Goal: Information Seeking & Learning: Learn about a topic

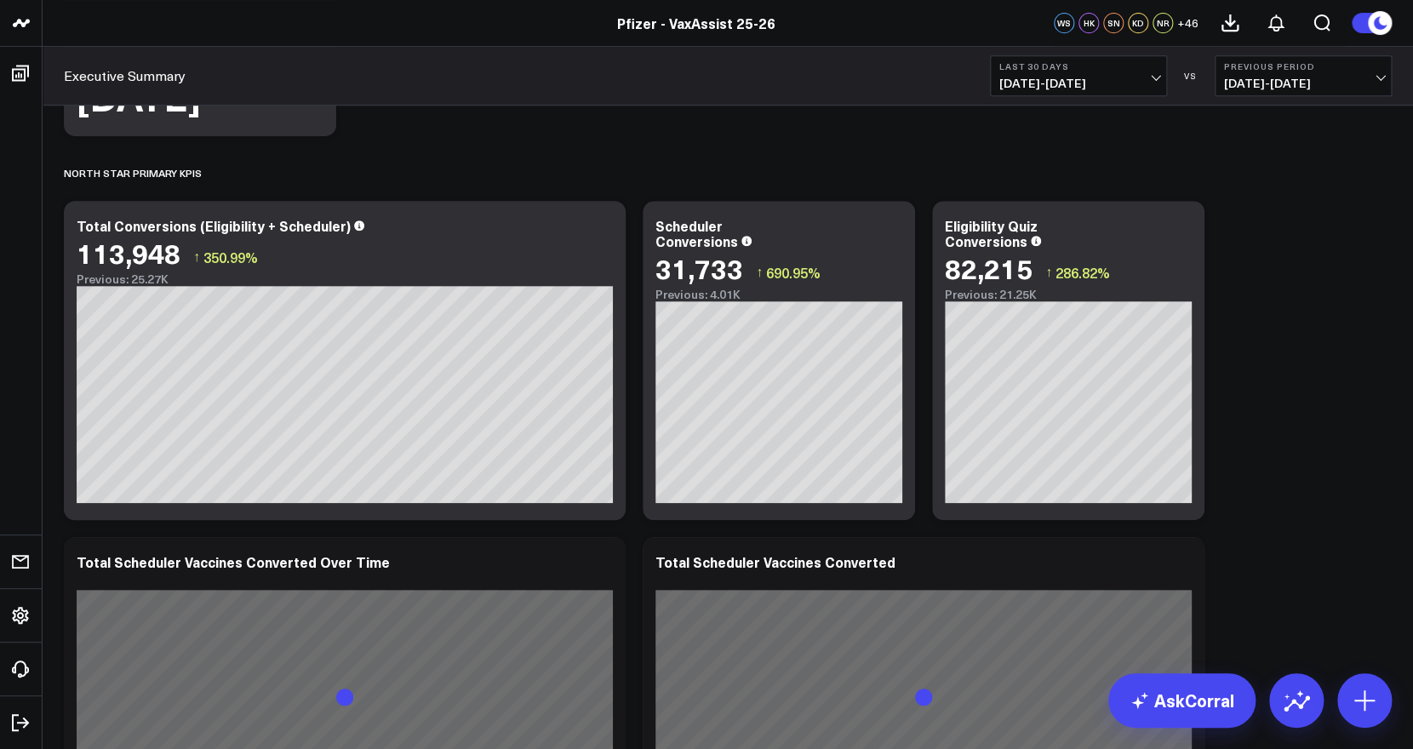
scroll to position [368, 0]
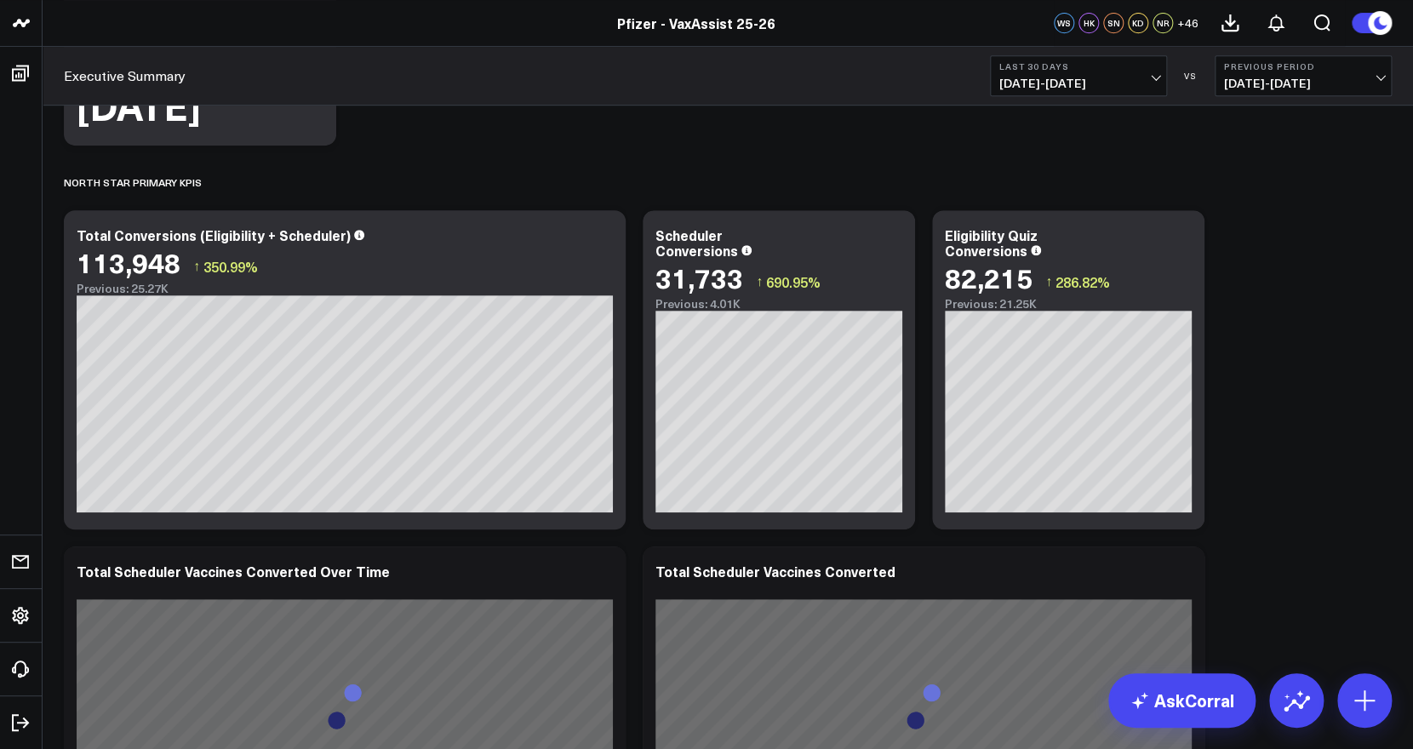
click at [1367, 81] on span "08/02/25 - 08/31/25" at bounding box center [1303, 84] width 158 height 14
click at [1284, 214] on link "No Comparison" at bounding box center [1302, 212] width 175 height 32
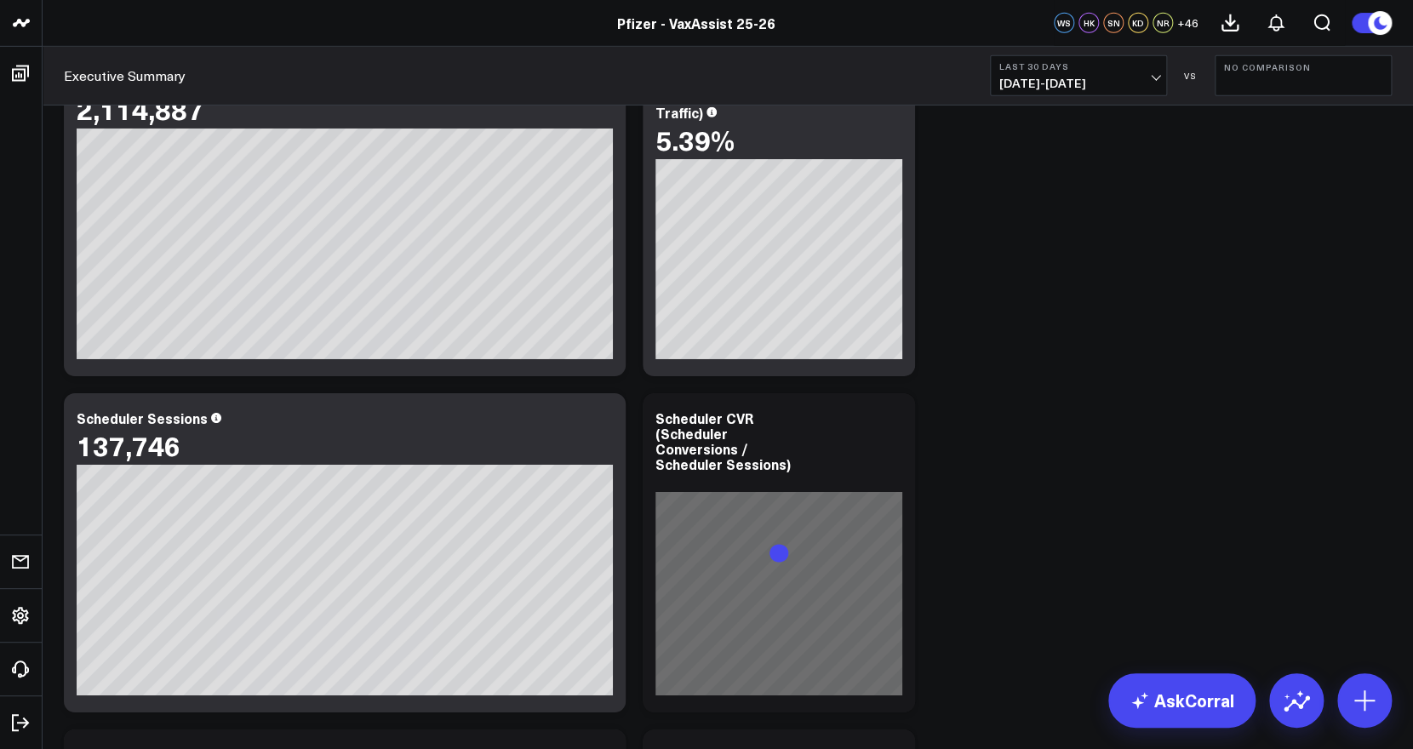
scroll to position [2720, 0]
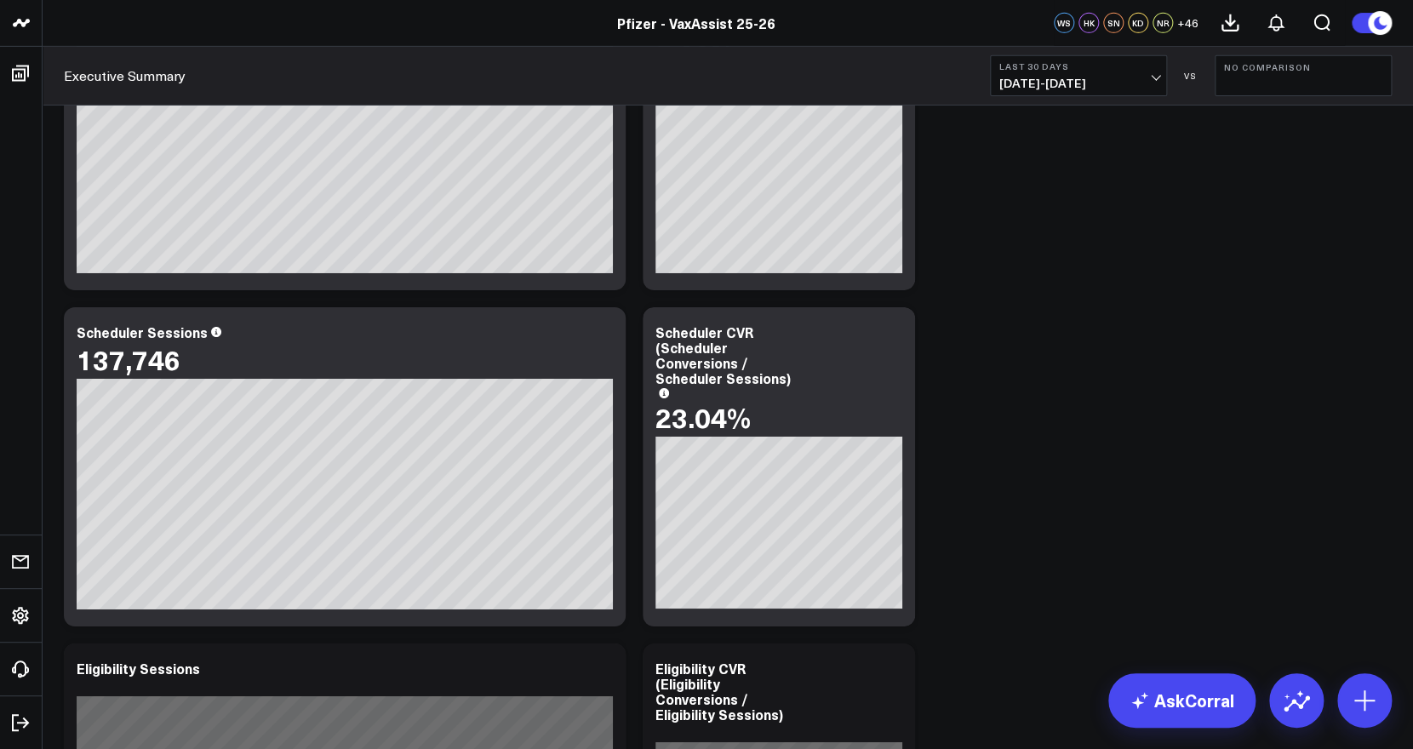
click at [1325, 71] on b "No Comparison" at bounding box center [1303, 67] width 158 height 10
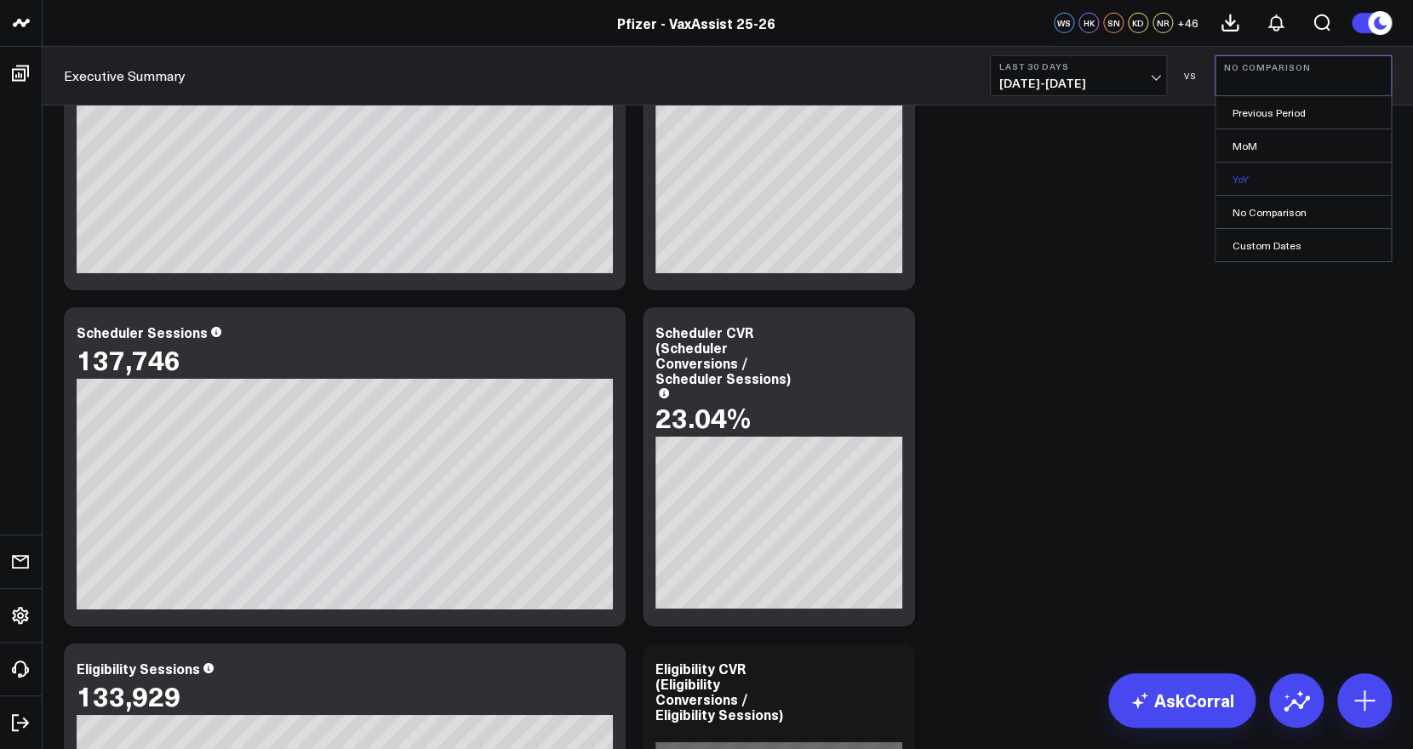
click at [1247, 178] on link "YoY" at bounding box center [1302, 179] width 175 height 32
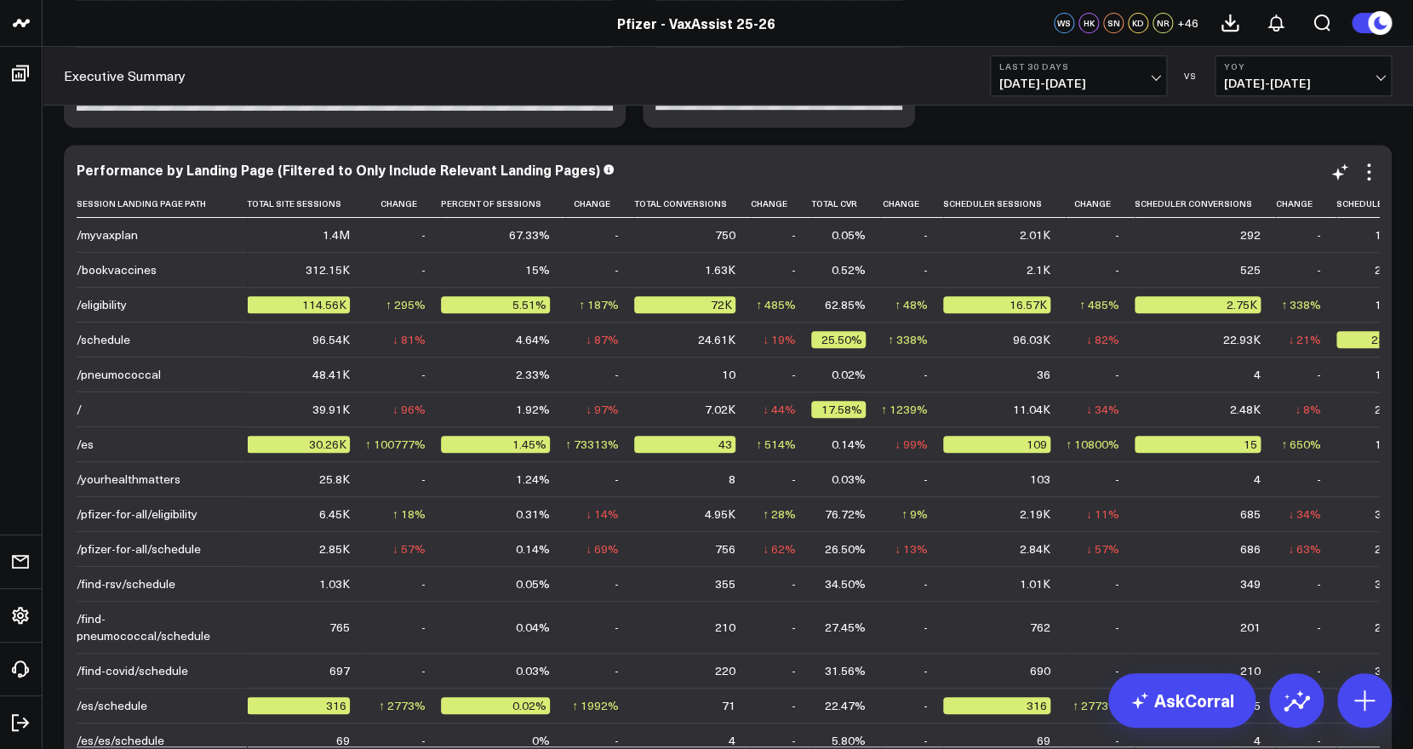
scroll to position [3544, 0]
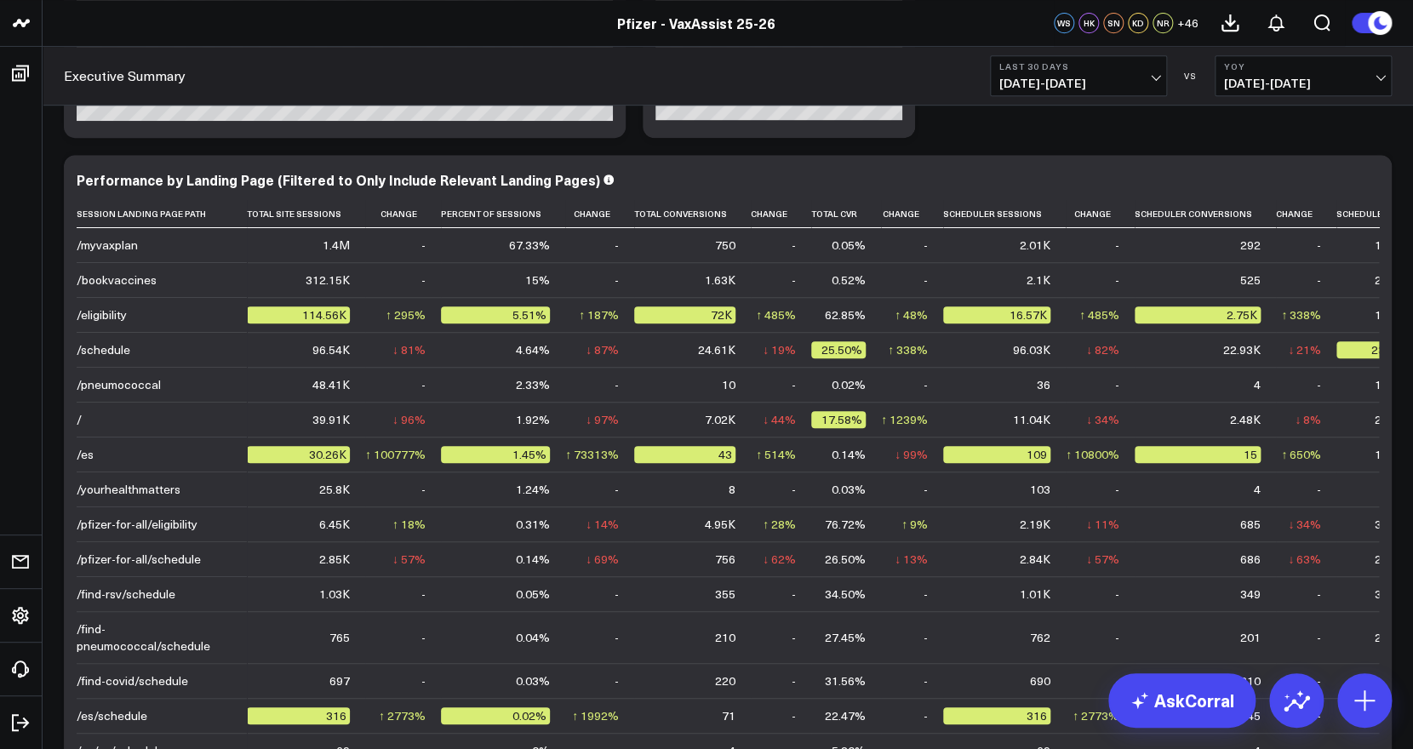
click at [1395, 480] on div "Modify via AI Copy link to widget Ask support Remove Create linked copy Executi…" at bounding box center [727, 98] width 1344 height 6913
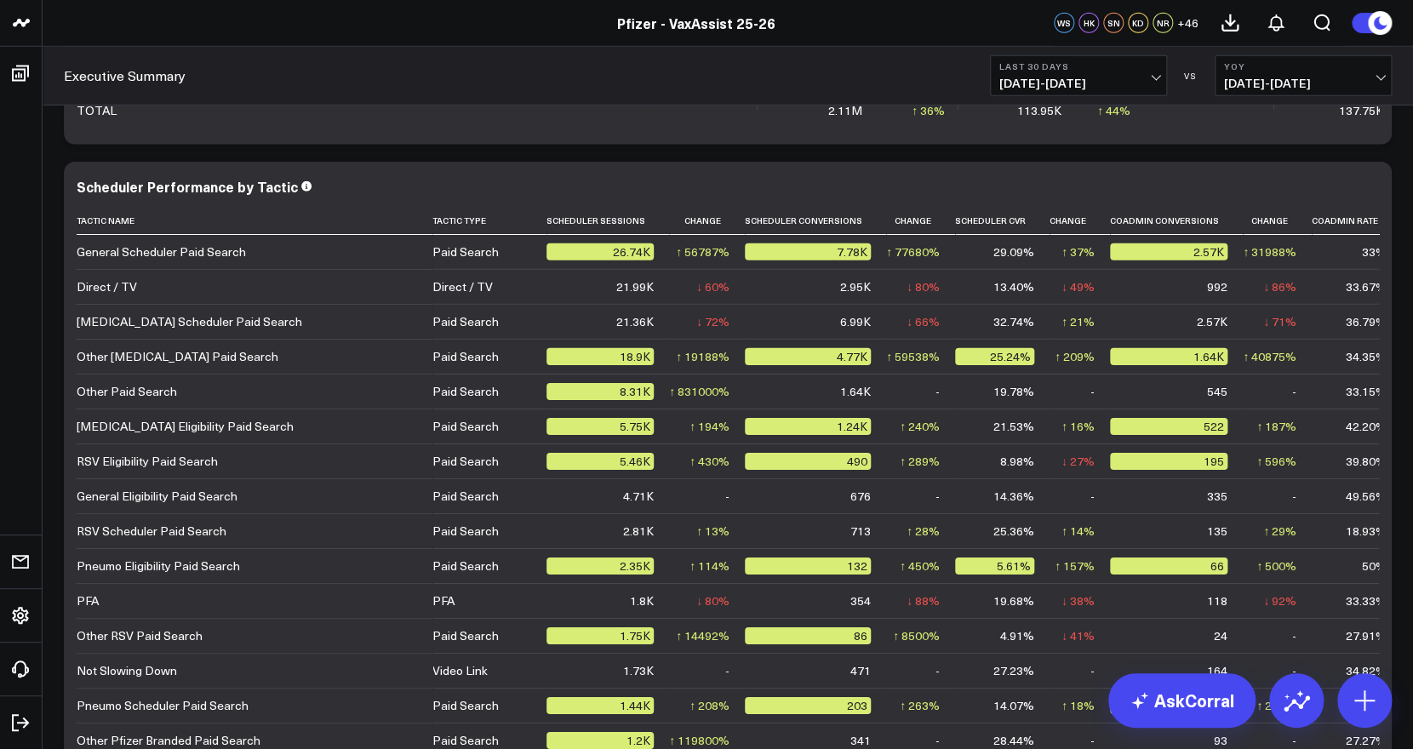
scroll to position [5624, 0]
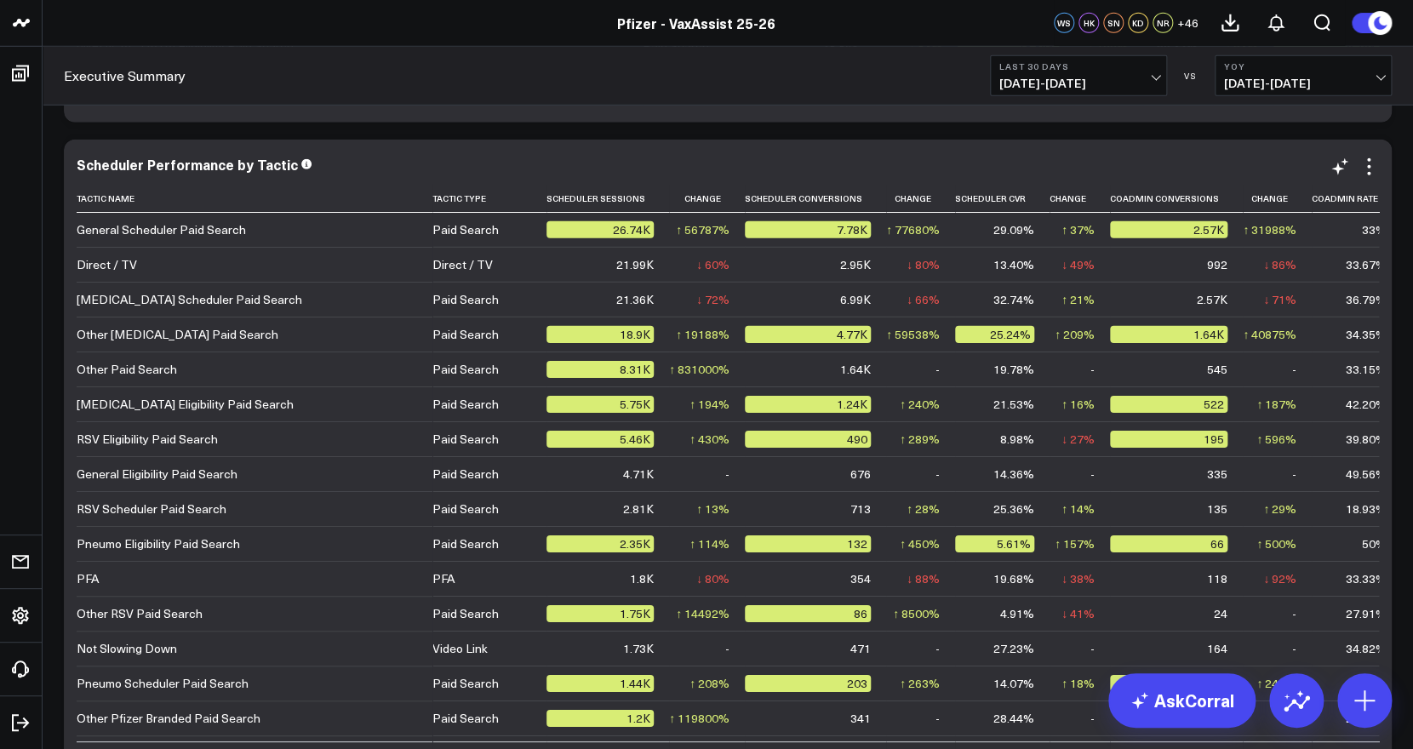
click at [462, 225] on div "Paid Search" at bounding box center [465, 229] width 66 height 17
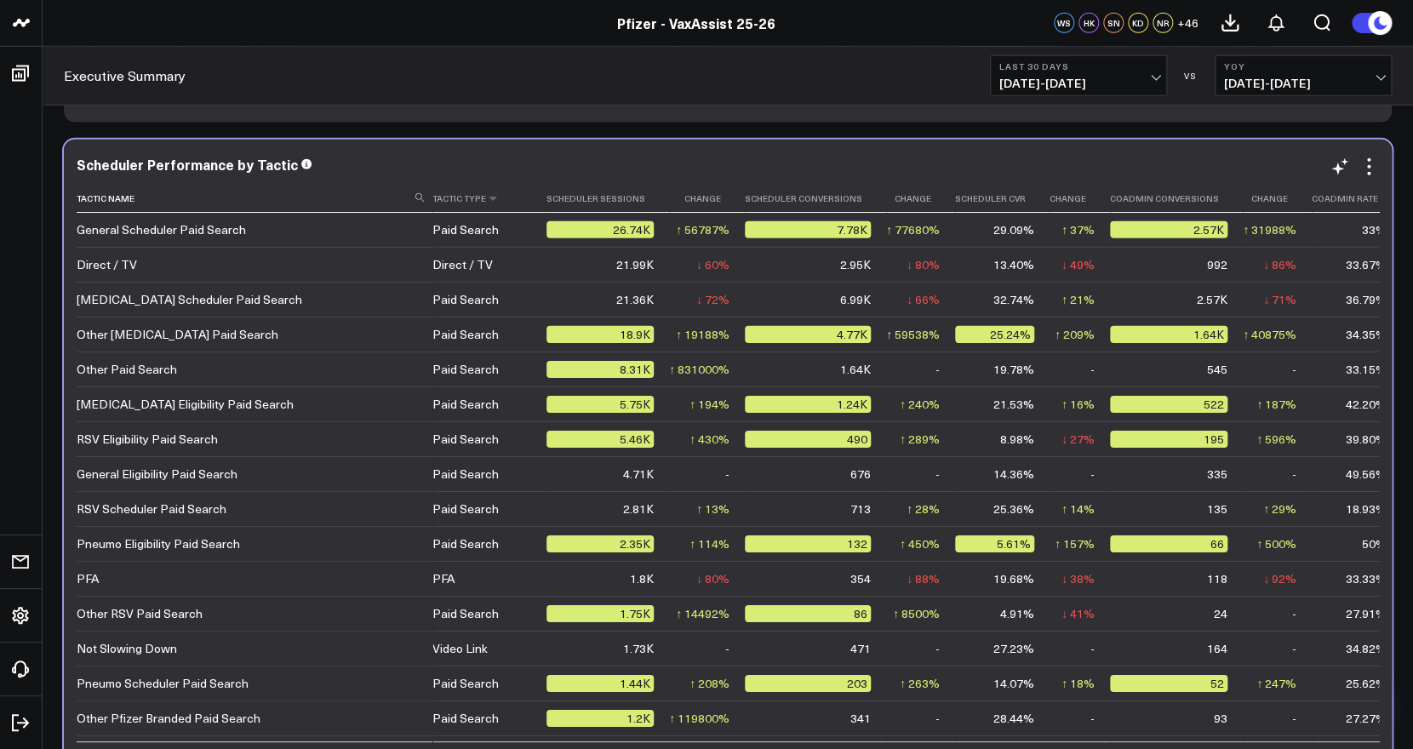
click at [479, 203] on th "Tactic Type" at bounding box center [489, 199] width 114 height 28
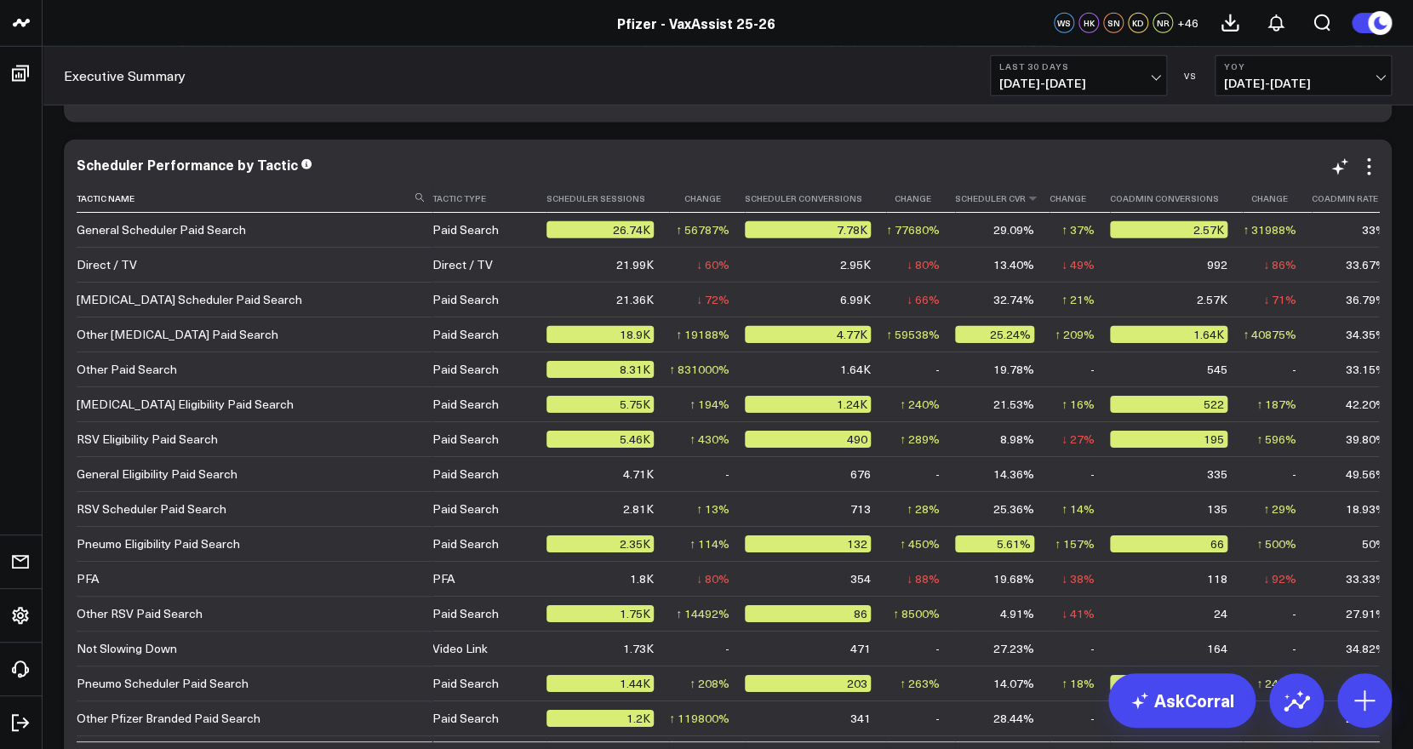
click at [1000, 206] on th "Scheduler Cvr" at bounding box center [1002, 199] width 94 height 28
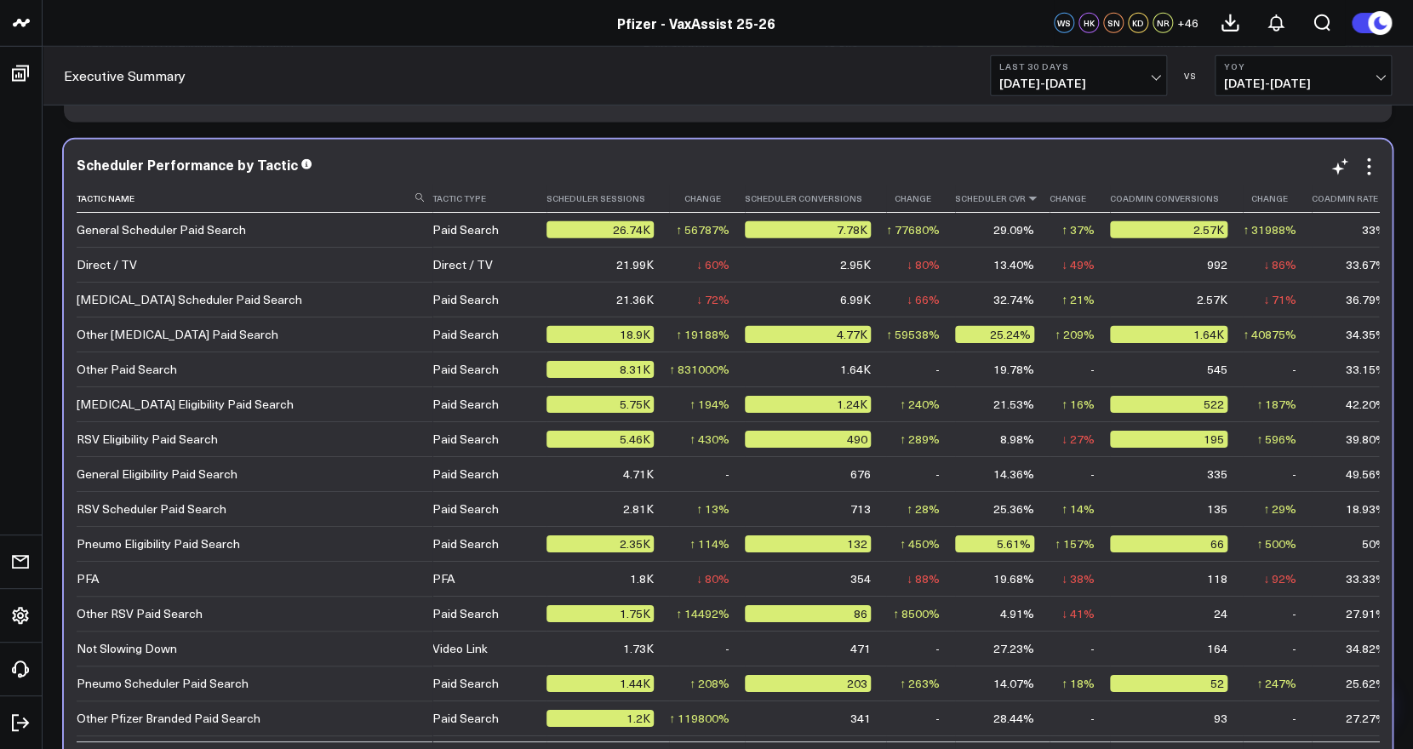
click at [1025, 194] on icon at bounding box center [1032, 198] width 14 height 10
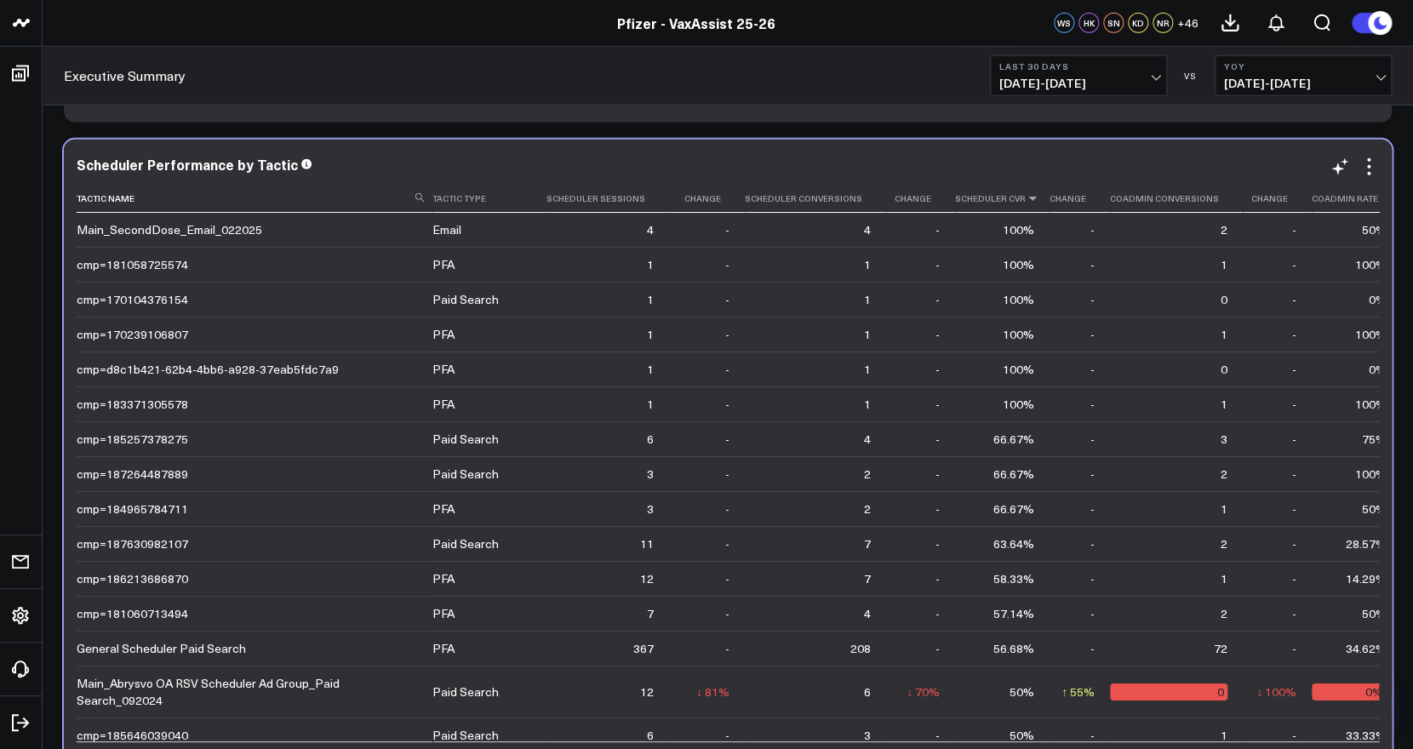
click at [1025, 194] on icon at bounding box center [1032, 198] width 14 height 10
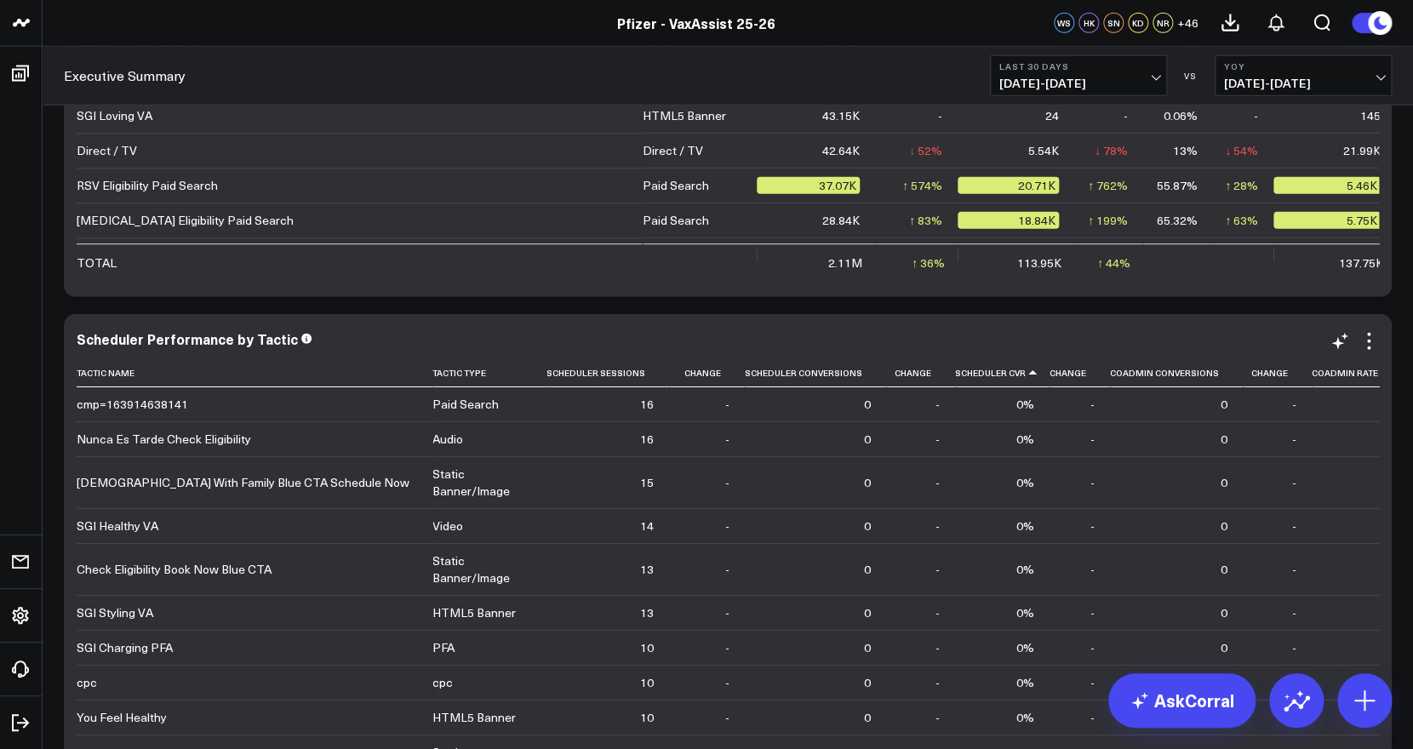
scroll to position [61, 0]
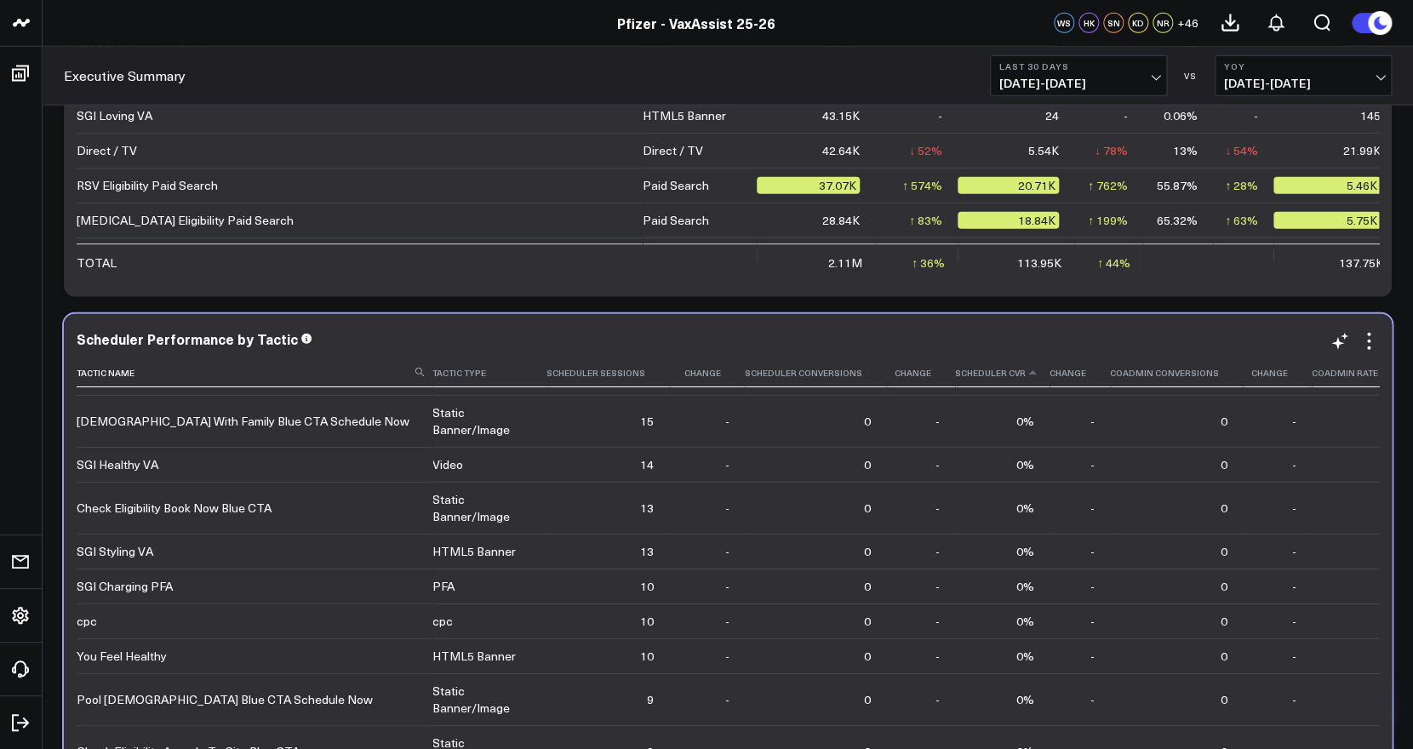
click at [997, 385] on th "Scheduler Cvr" at bounding box center [1002, 373] width 94 height 28
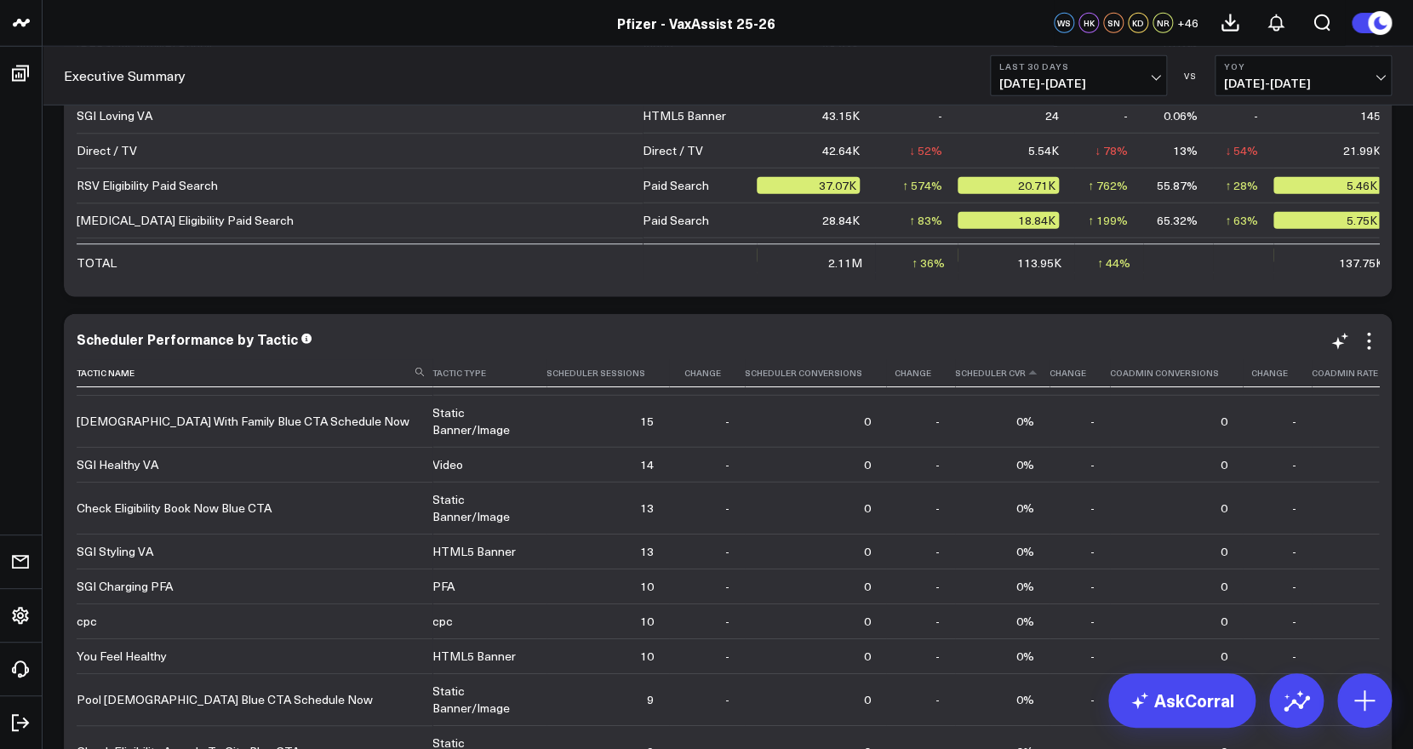
click at [1004, 375] on th "Scheduler Cvr" at bounding box center [1002, 373] width 94 height 28
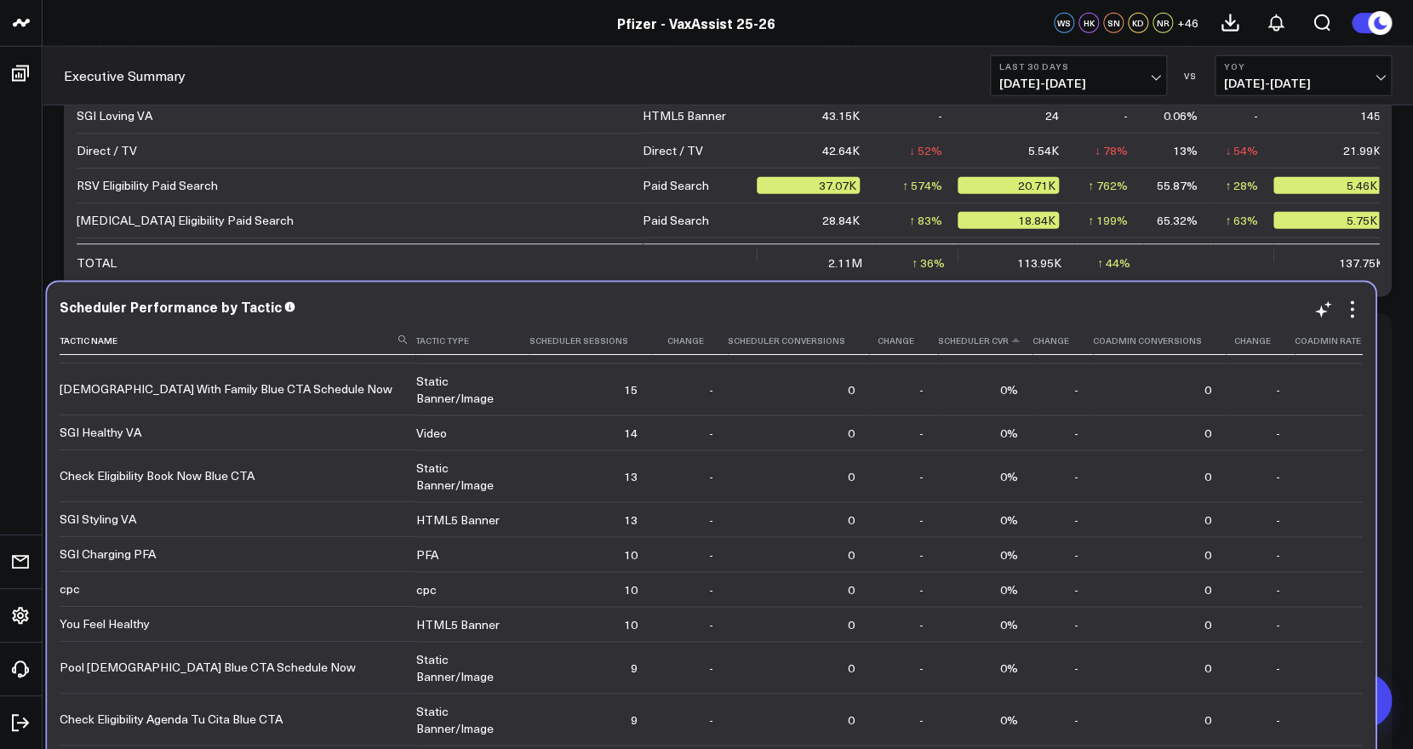
click at [987, 344] on th "Scheduler Cvr" at bounding box center [985, 342] width 94 height 28
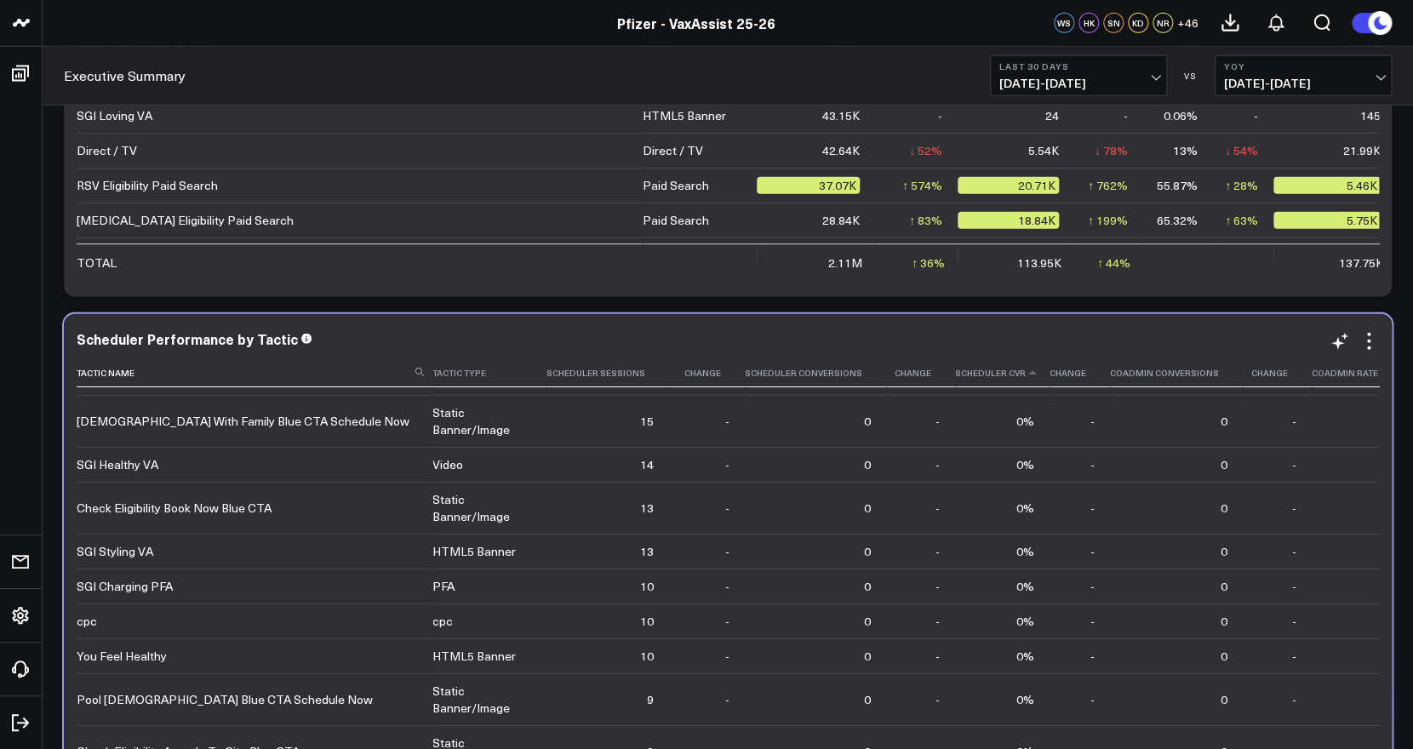
click at [995, 382] on th "Scheduler Cvr" at bounding box center [1002, 373] width 94 height 28
click at [995, 379] on th "Scheduler Cvr" at bounding box center [1002, 373] width 94 height 28
click at [1025, 373] on icon at bounding box center [1032, 373] width 14 height 10
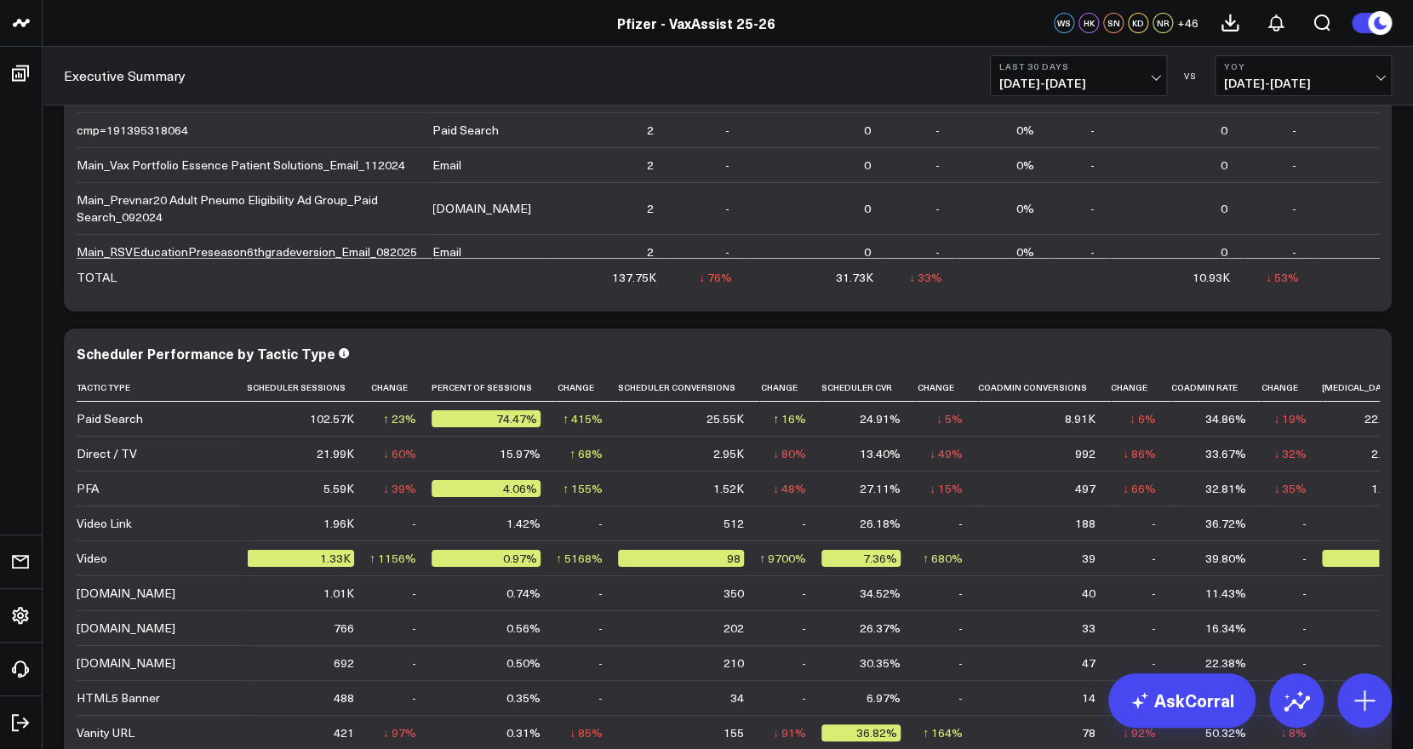
scroll to position [6109, 0]
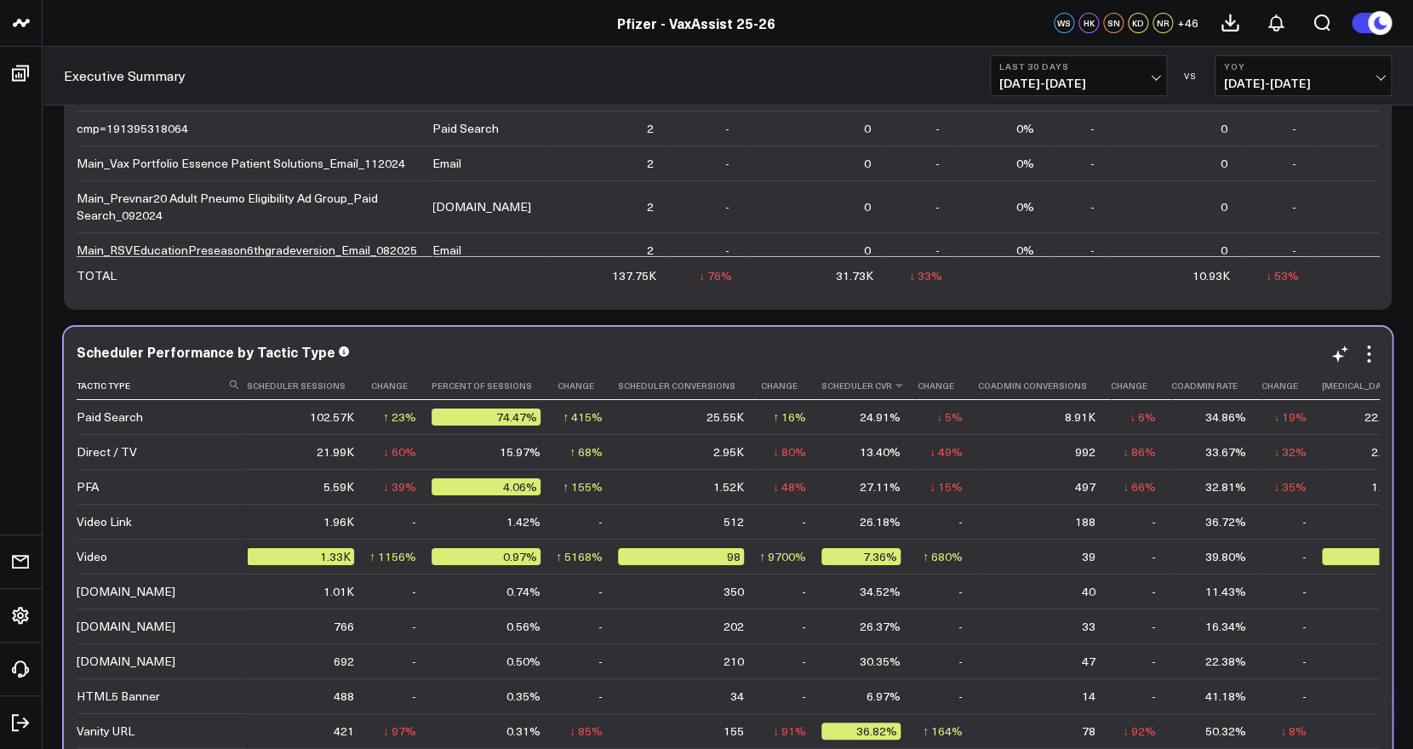
click at [871, 387] on th "Scheduler Cvr" at bounding box center [868, 386] width 94 height 28
click at [892, 388] on icon at bounding box center [899, 385] width 14 height 10
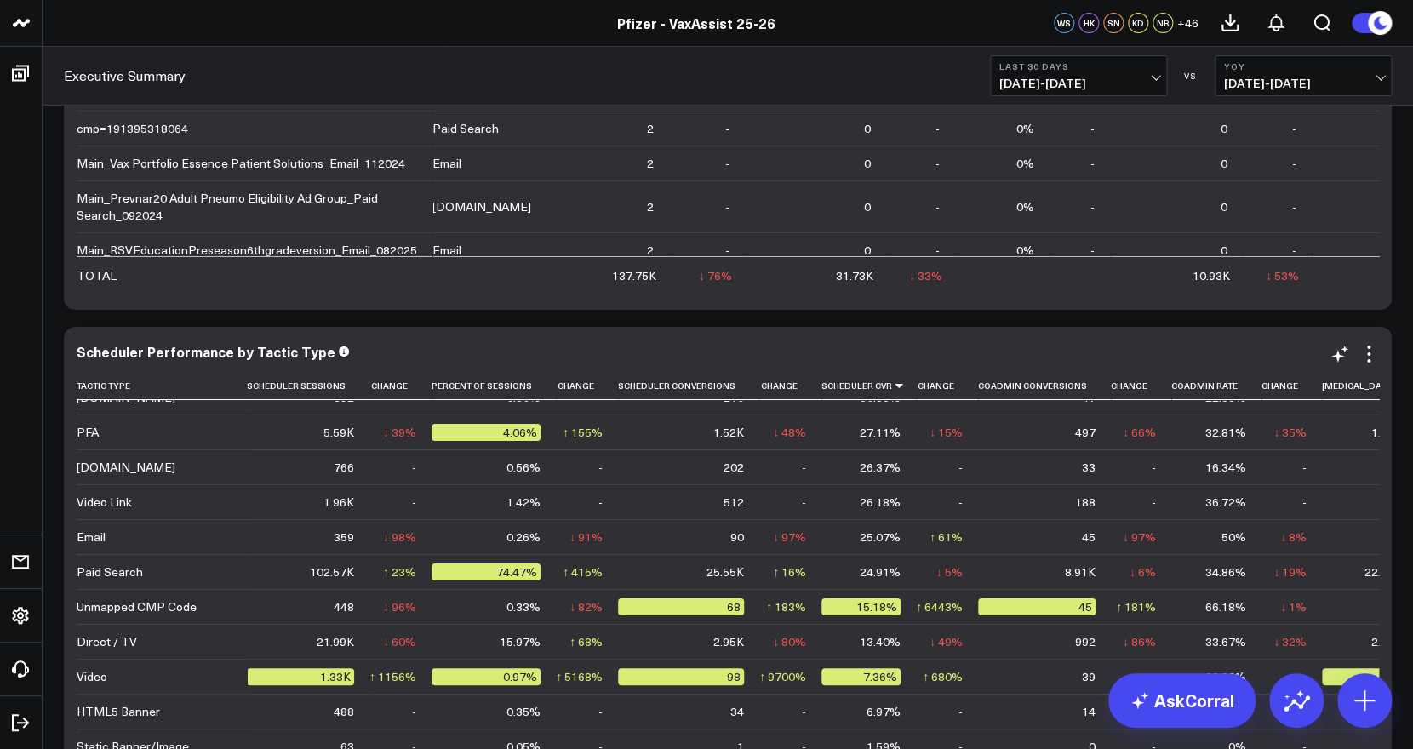
scroll to position [94, 0]
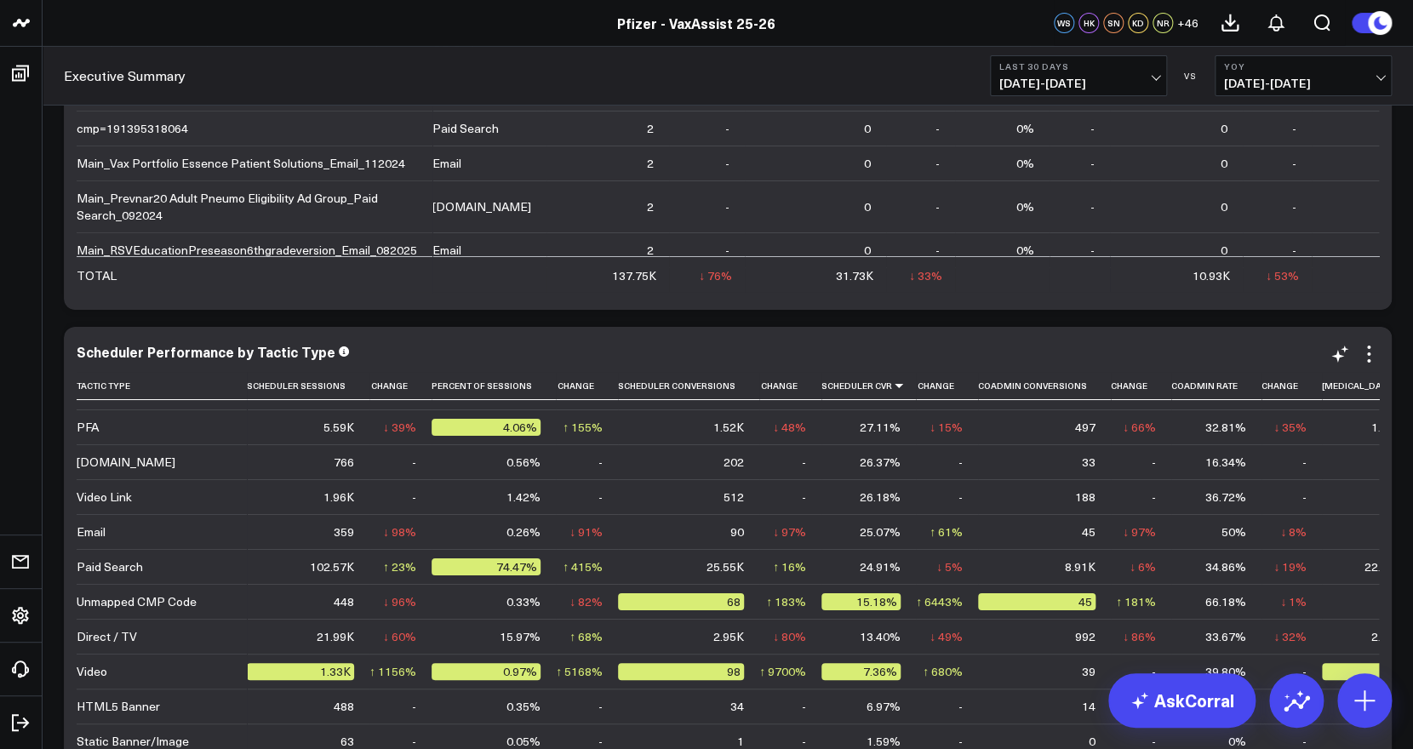
click at [871, 533] on div "25.07%" at bounding box center [879, 531] width 41 height 17
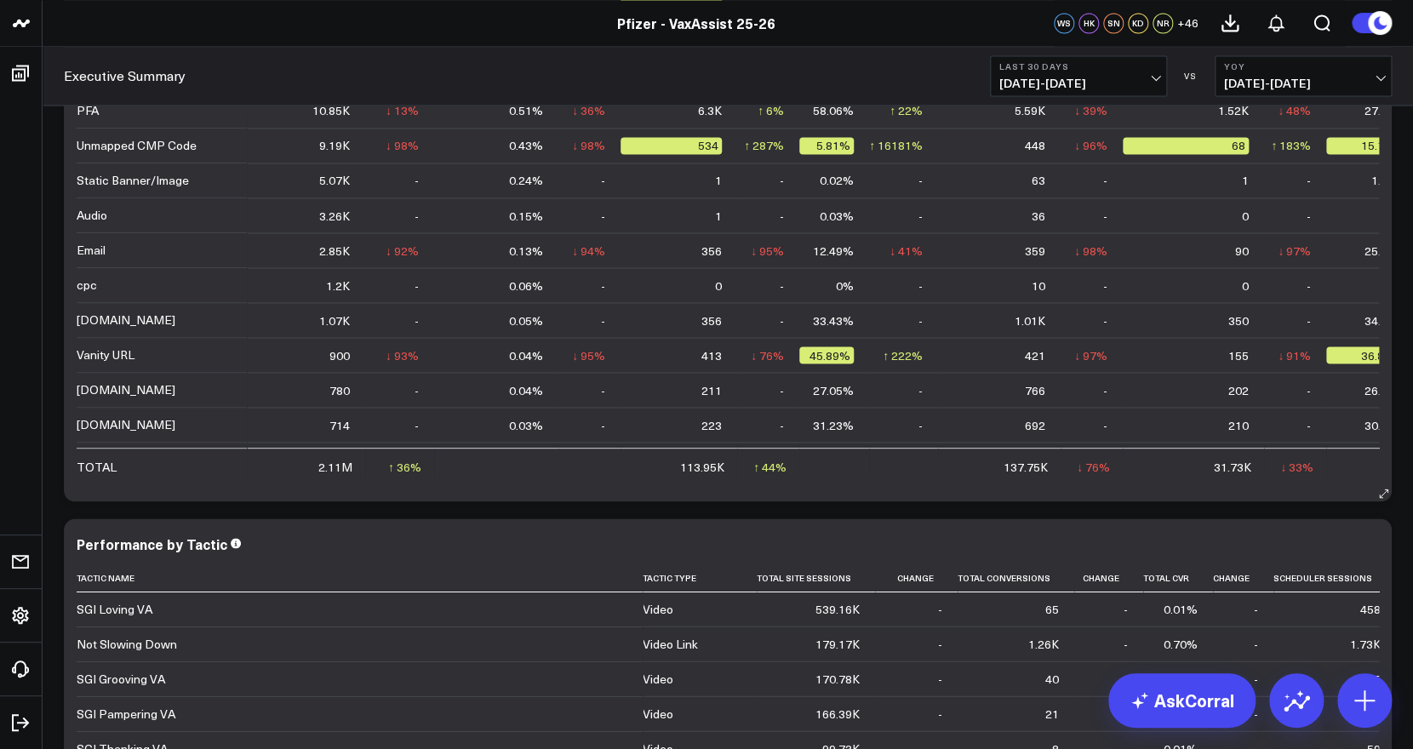
scroll to position [4332, 0]
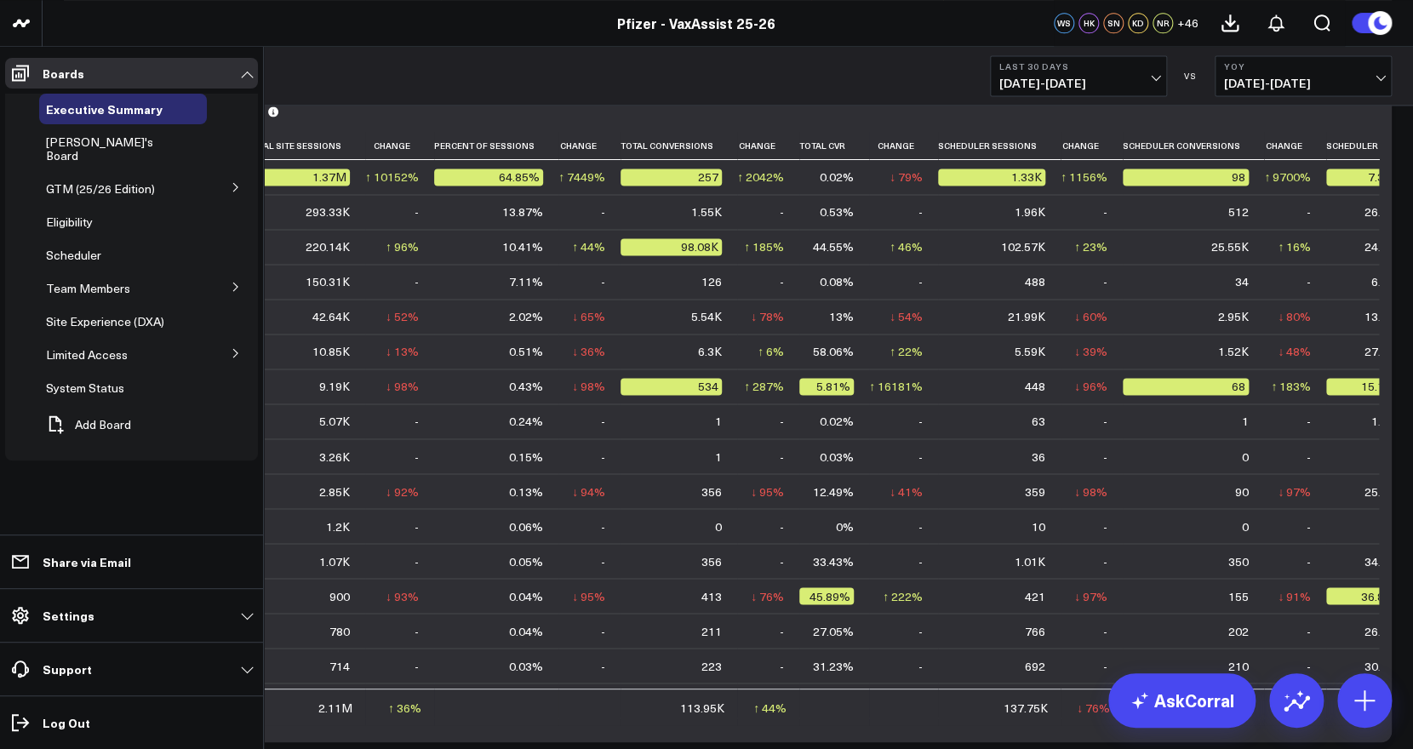
click at [231, 182] on icon at bounding box center [236, 187] width 10 height 10
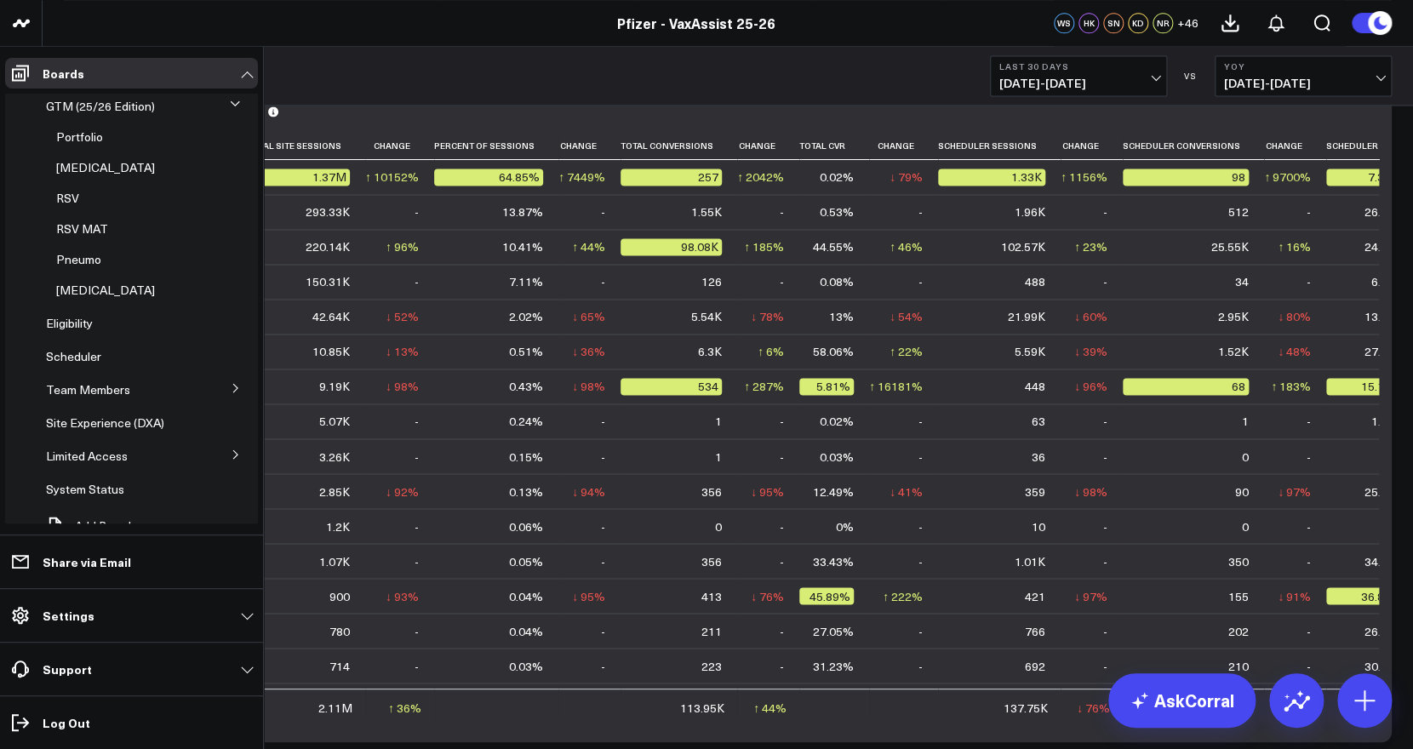
scroll to position [83, 0]
click at [221, 385] on li "Team Members Wendy's Board Sam's Board Executive Summary (Surina's Version)" at bounding box center [131, 389] width 253 height 31
click at [231, 448] on icon at bounding box center [236, 453] width 10 height 10
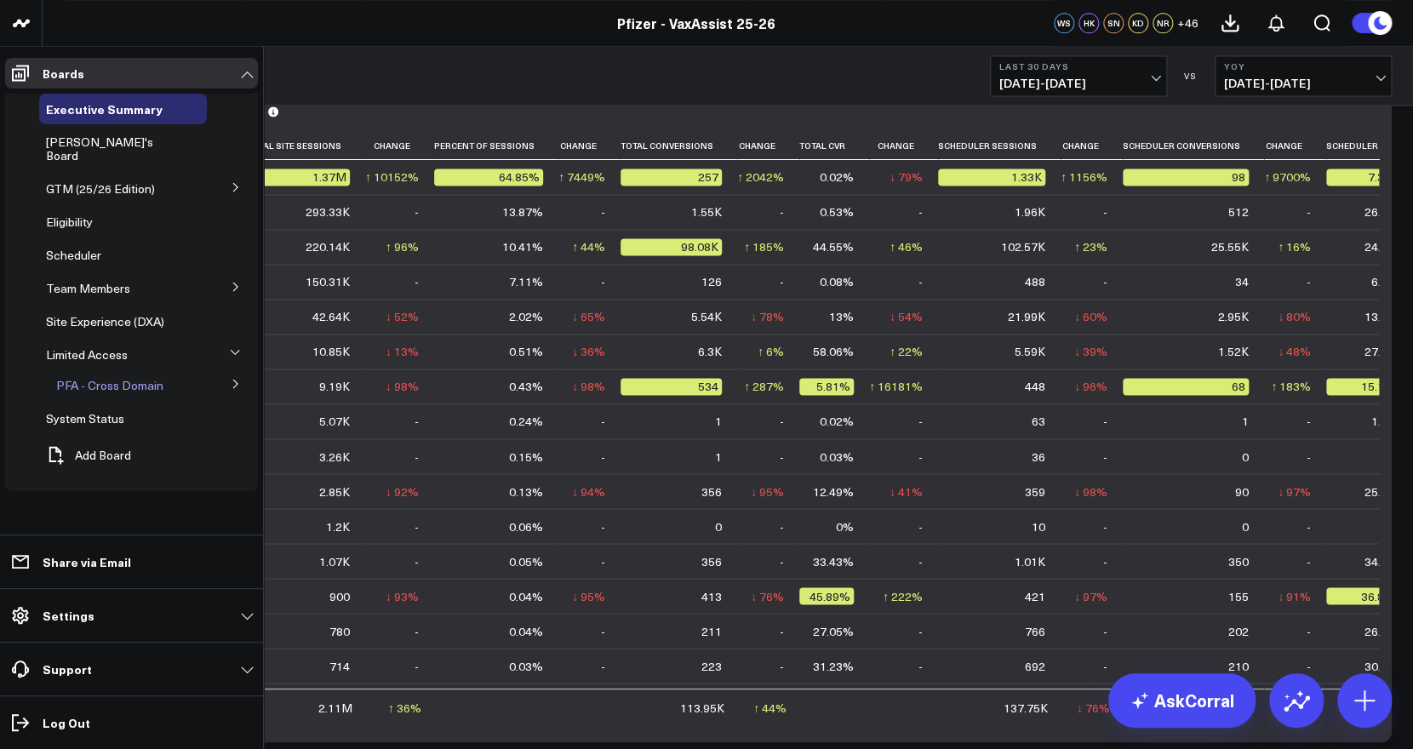
scroll to position [4346, 0]
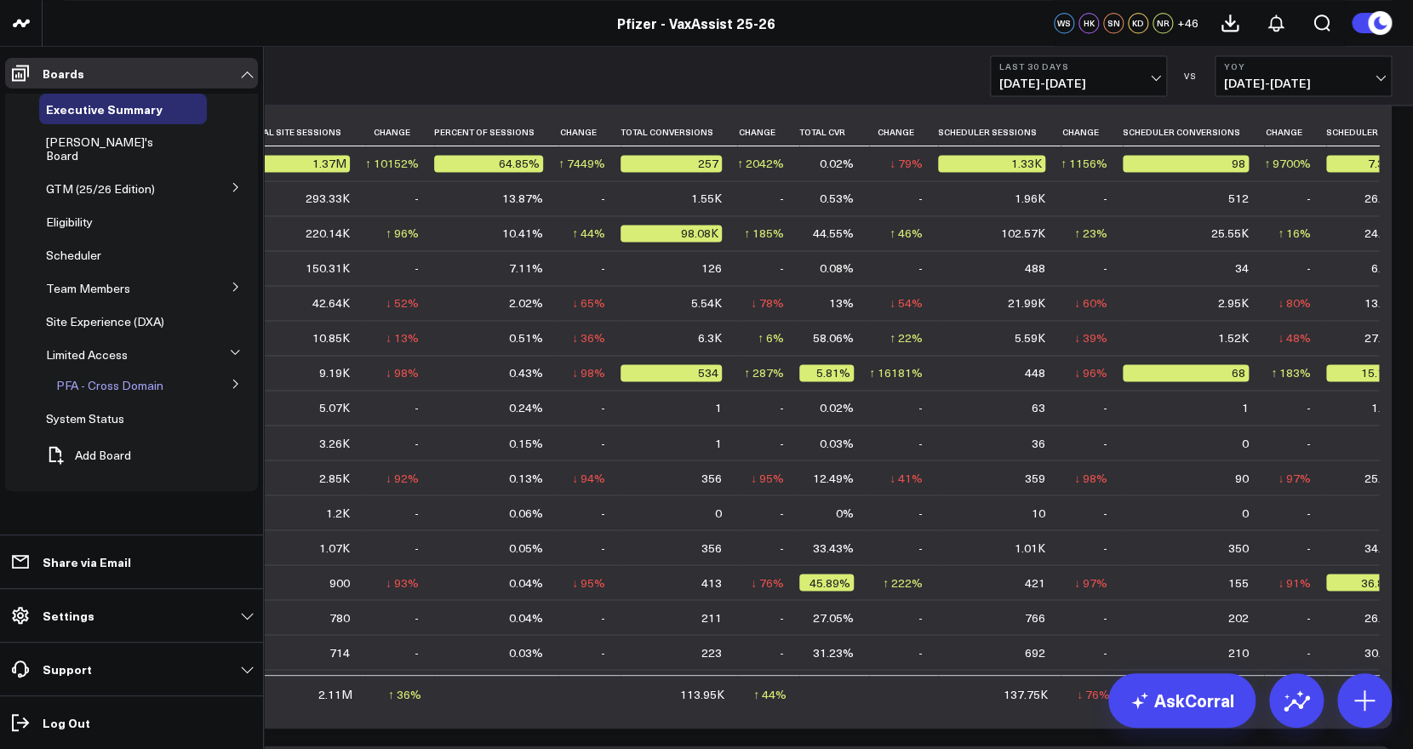
click at [156, 377] on span "PFA - Cross Domain" at bounding box center [109, 385] width 107 height 16
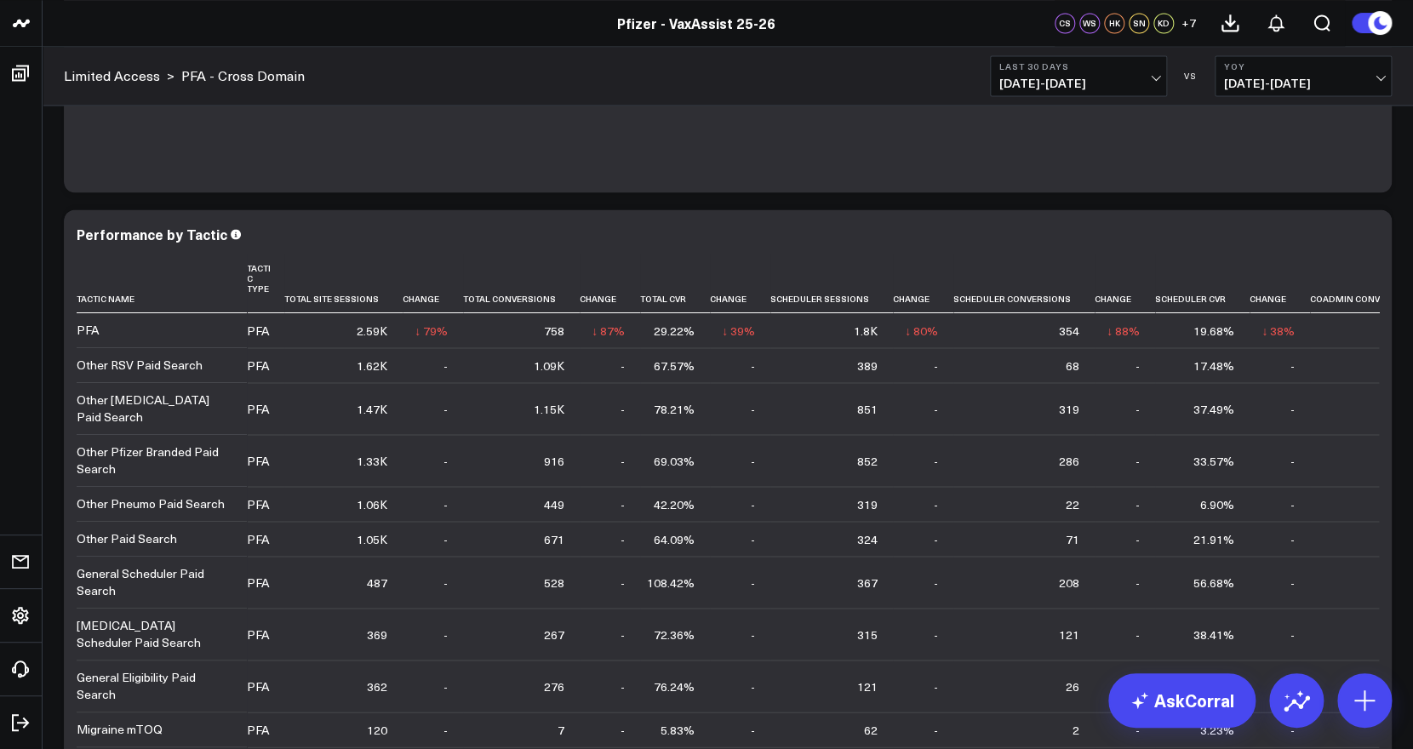
scroll to position [4479, 0]
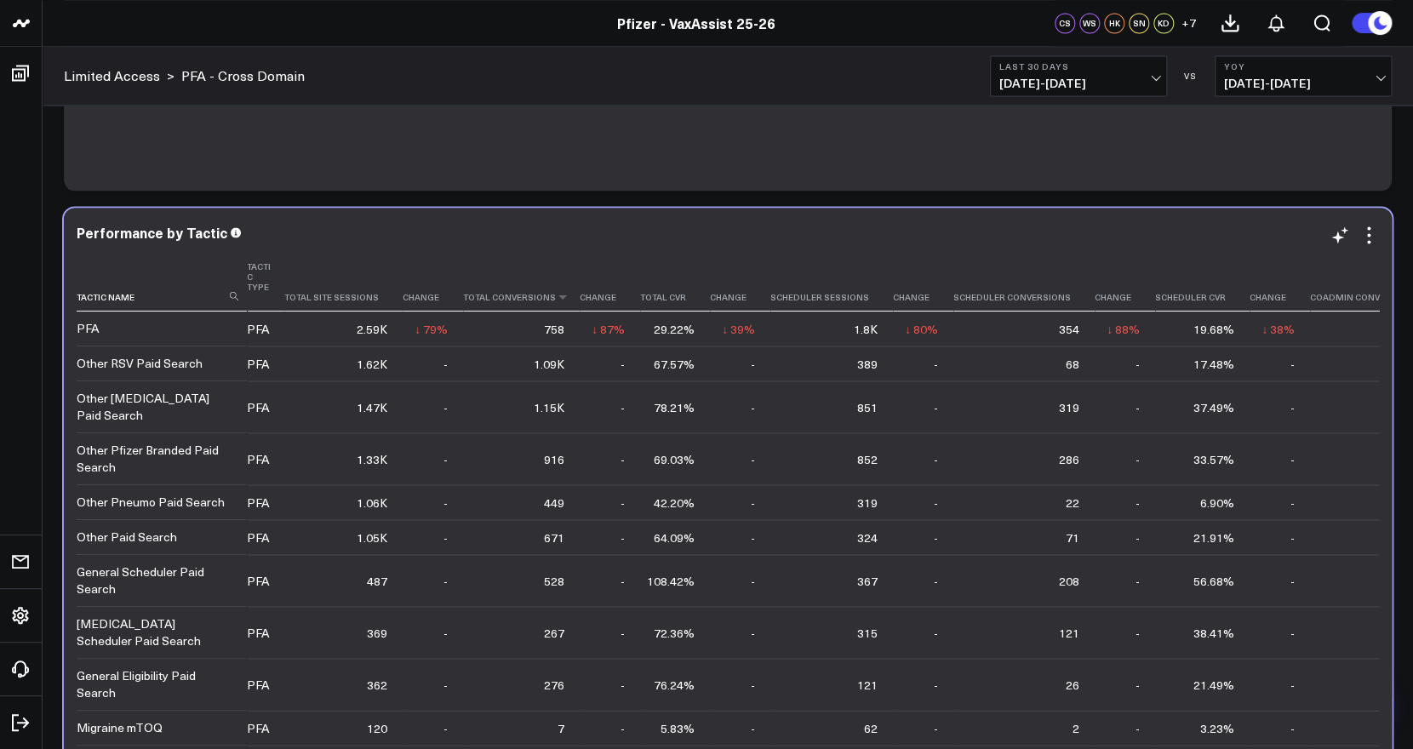
click at [547, 304] on th "Total Conversions" at bounding box center [521, 282] width 117 height 59
click at [556, 295] on icon at bounding box center [563, 297] width 14 height 10
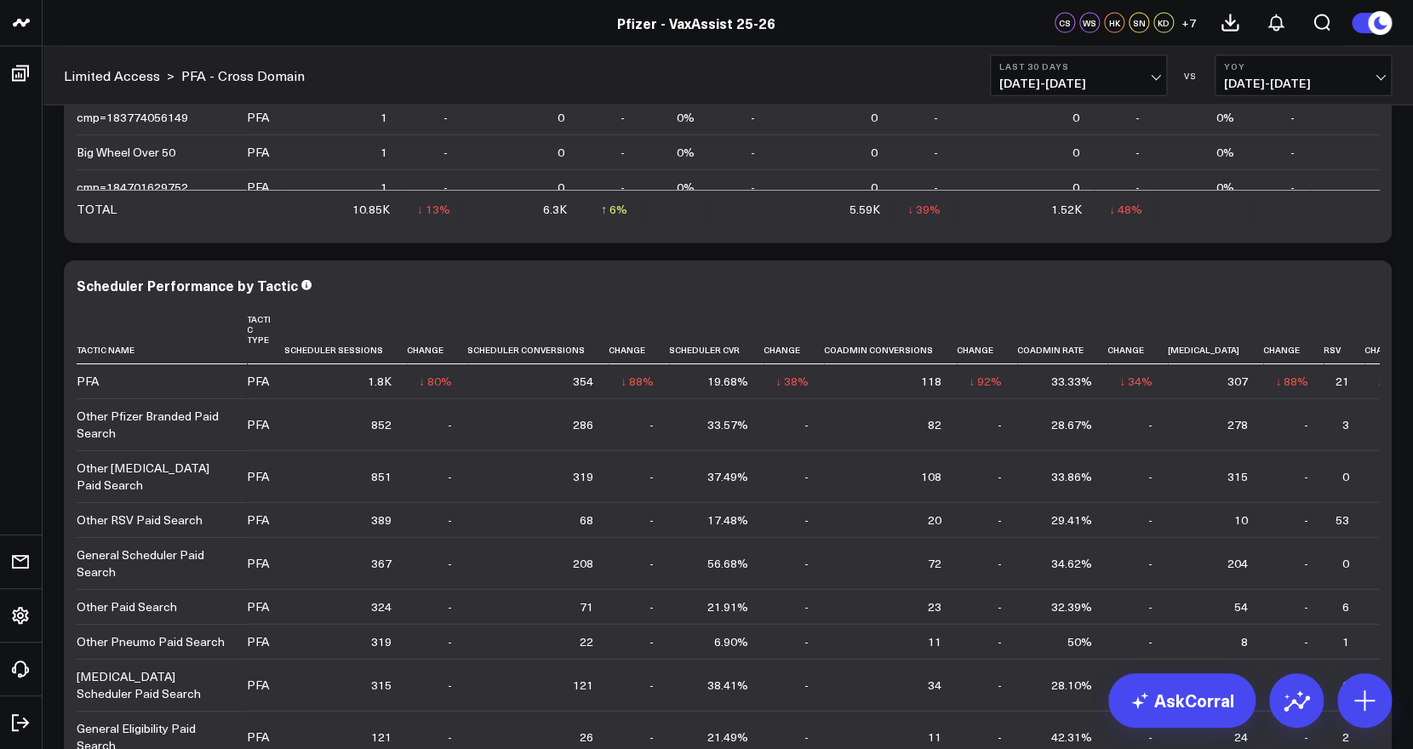
scroll to position [5141, 0]
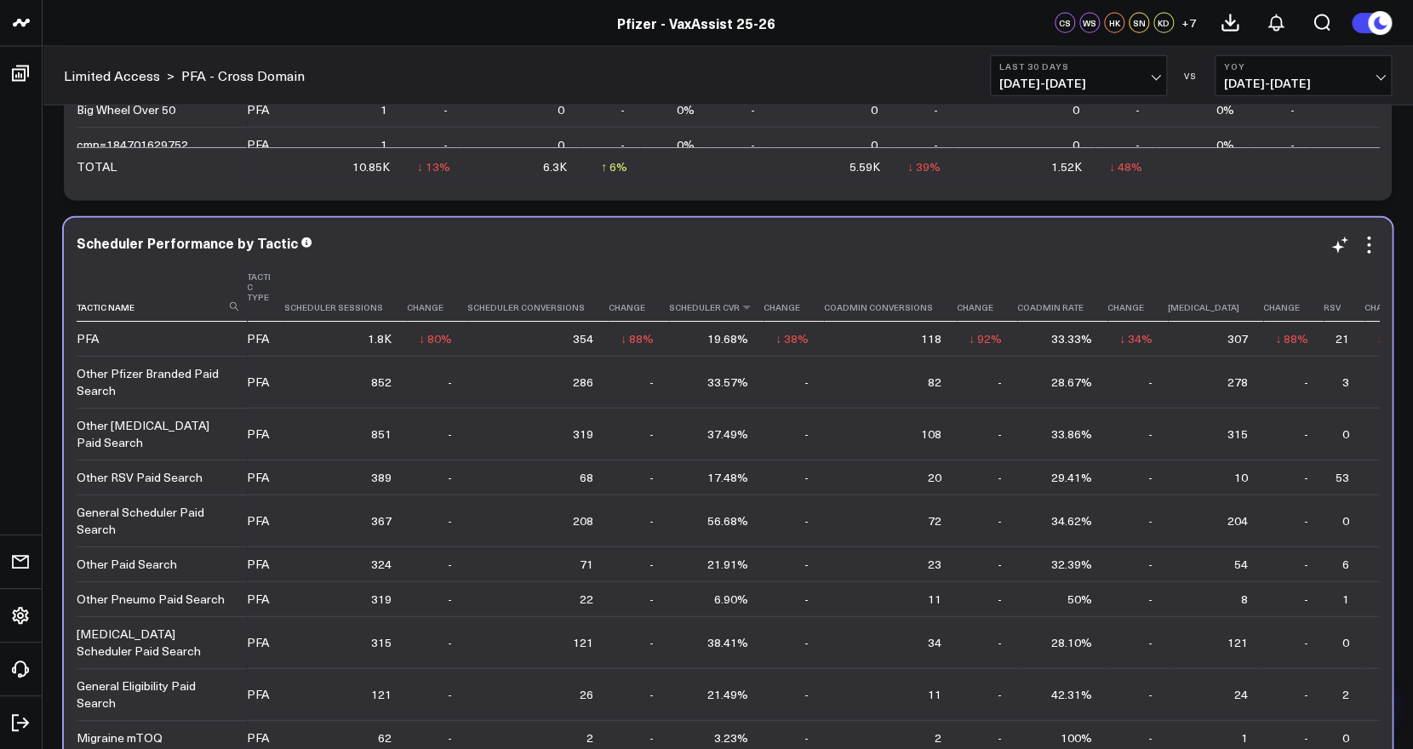
click at [735, 314] on th "Scheduler Cvr" at bounding box center [716, 292] width 94 height 59
click at [739, 302] on icon at bounding box center [746, 307] width 14 height 10
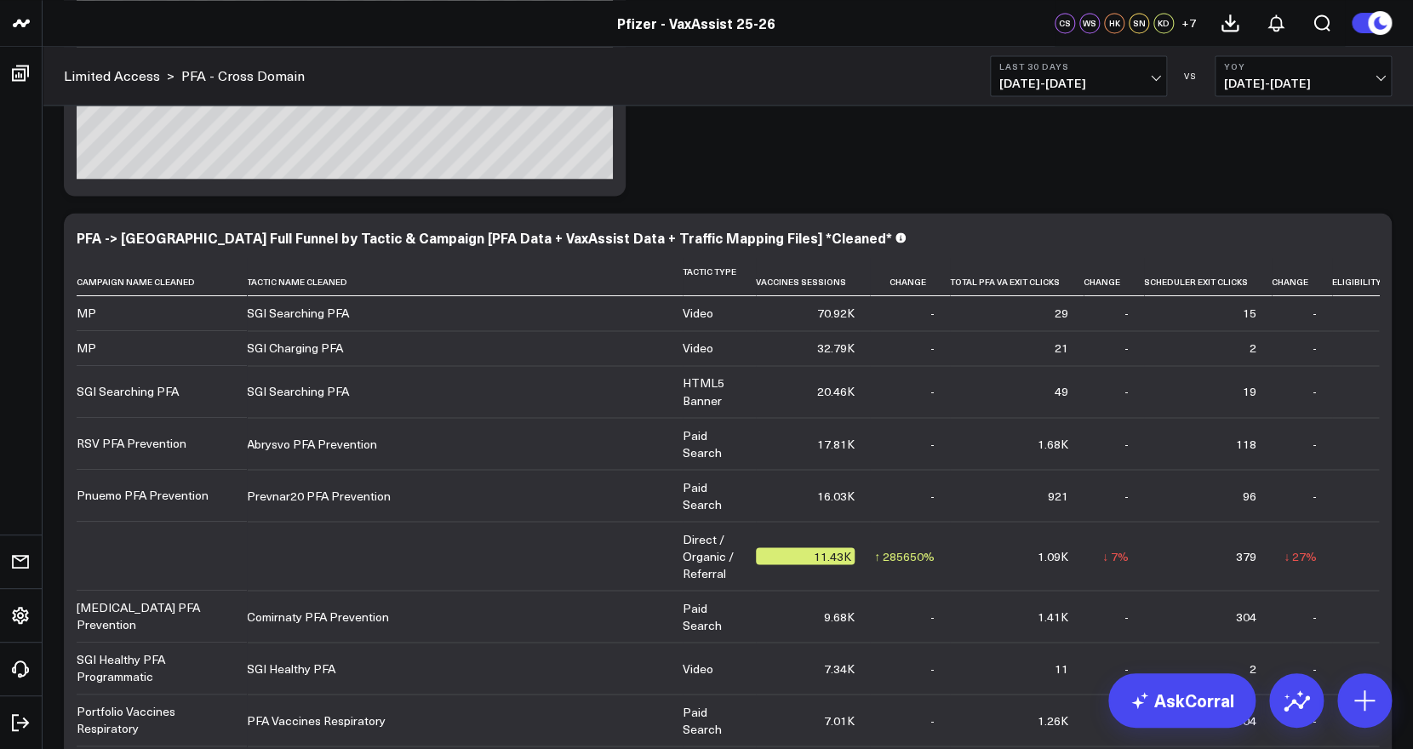
scroll to position [7550, 0]
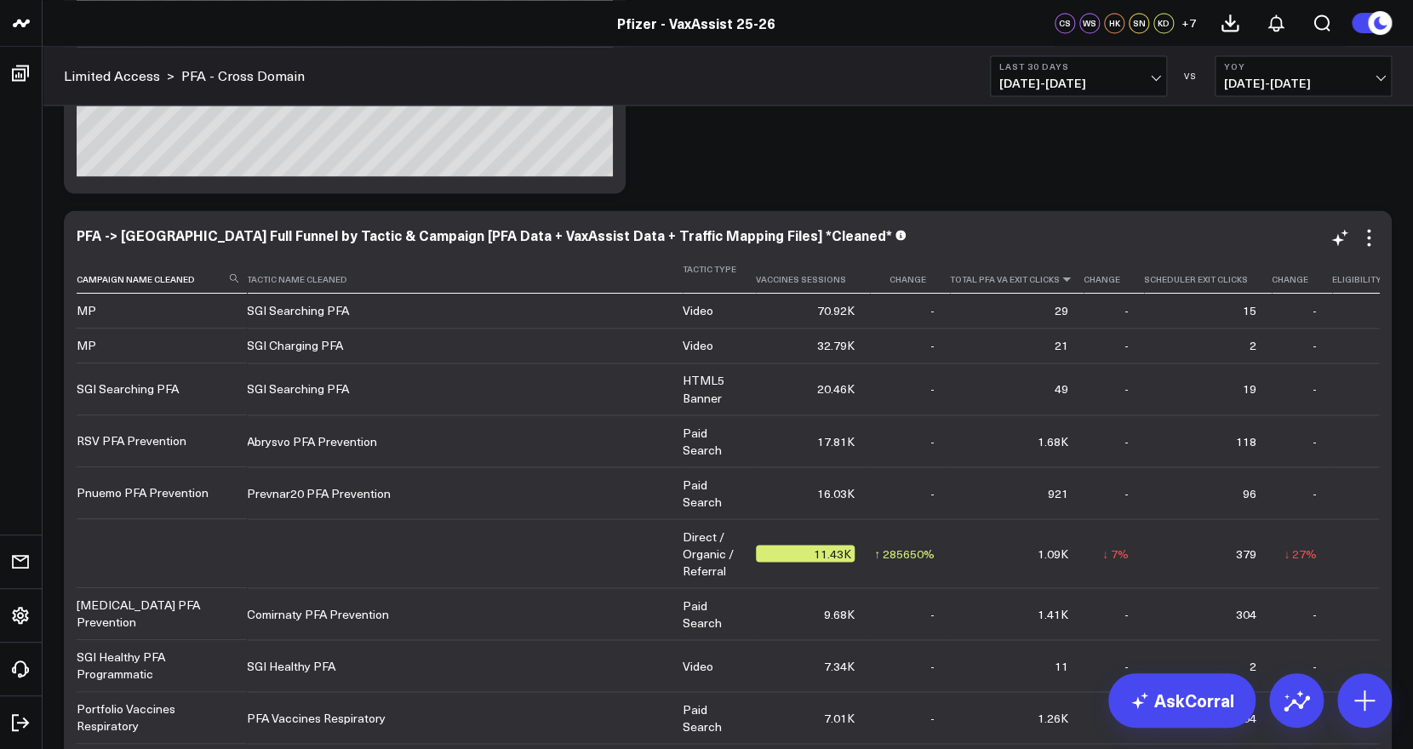
click at [1059, 276] on icon at bounding box center [1066, 279] width 14 height 10
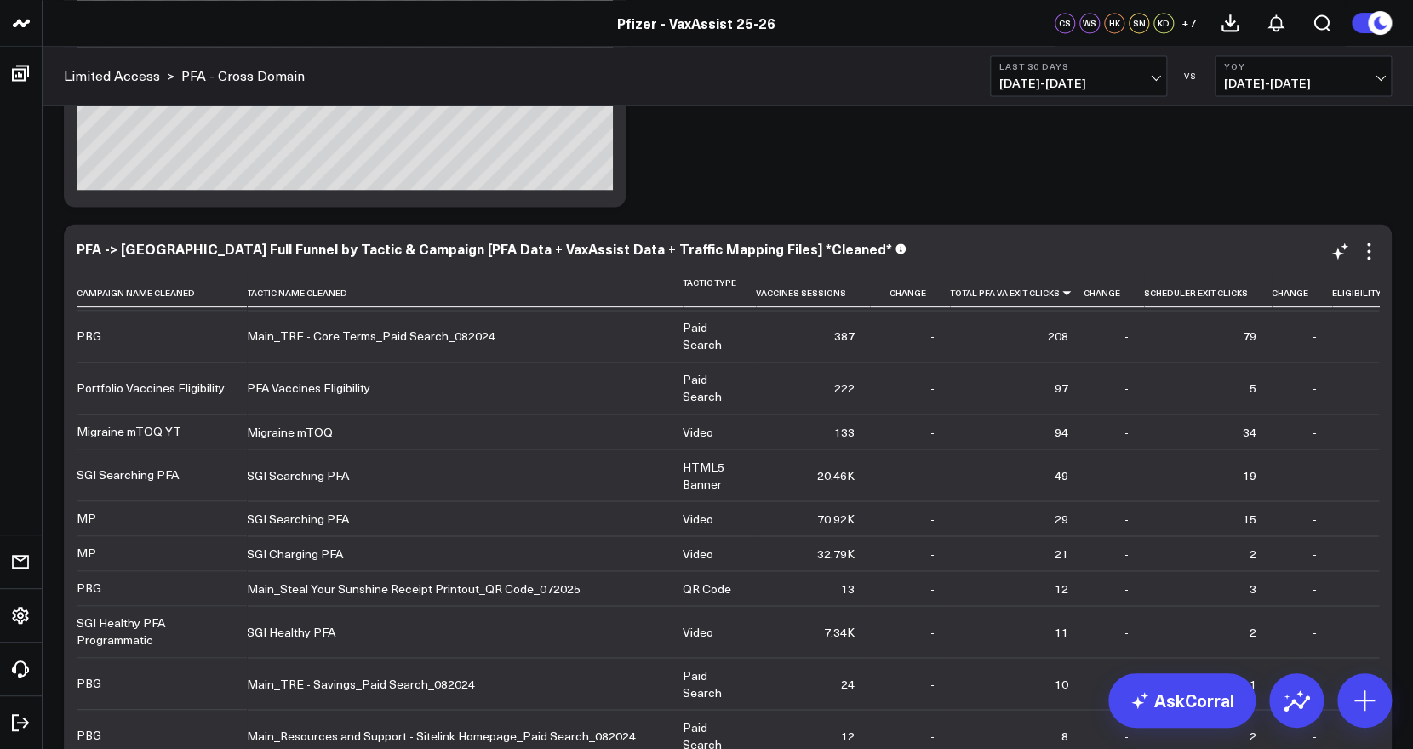
scroll to position [448, 0]
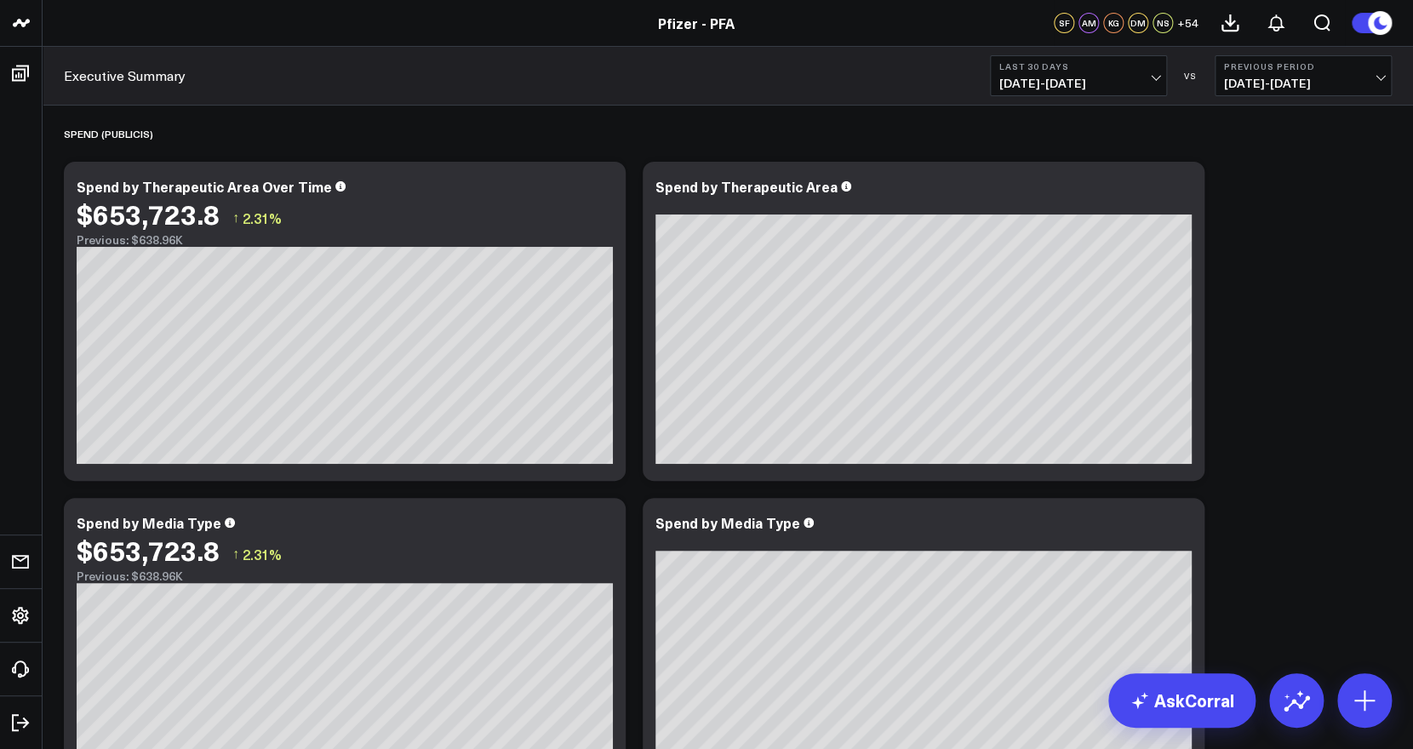
scroll to position [26, 0]
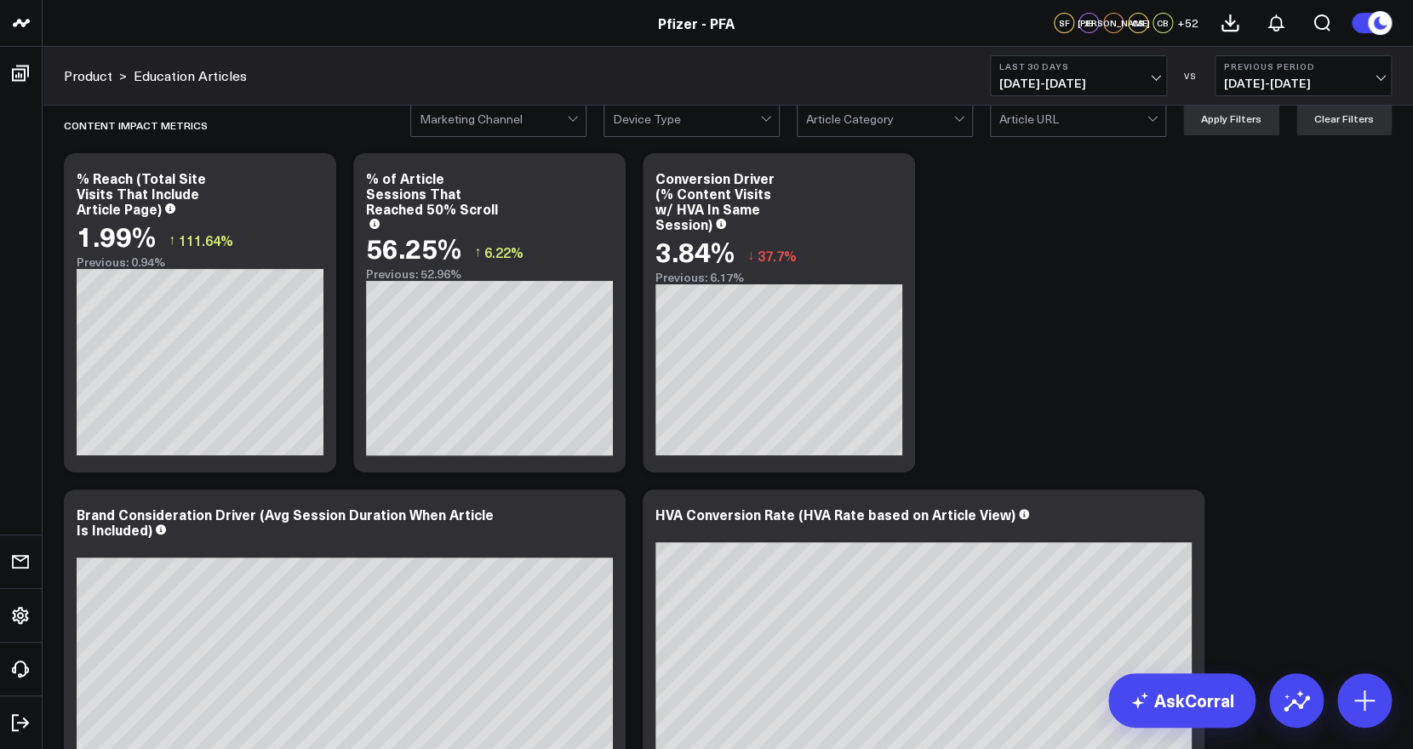
click at [1376, 83] on span "08/02/25 - 08/31/25" at bounding box center [1303, 84] width 158 height 14
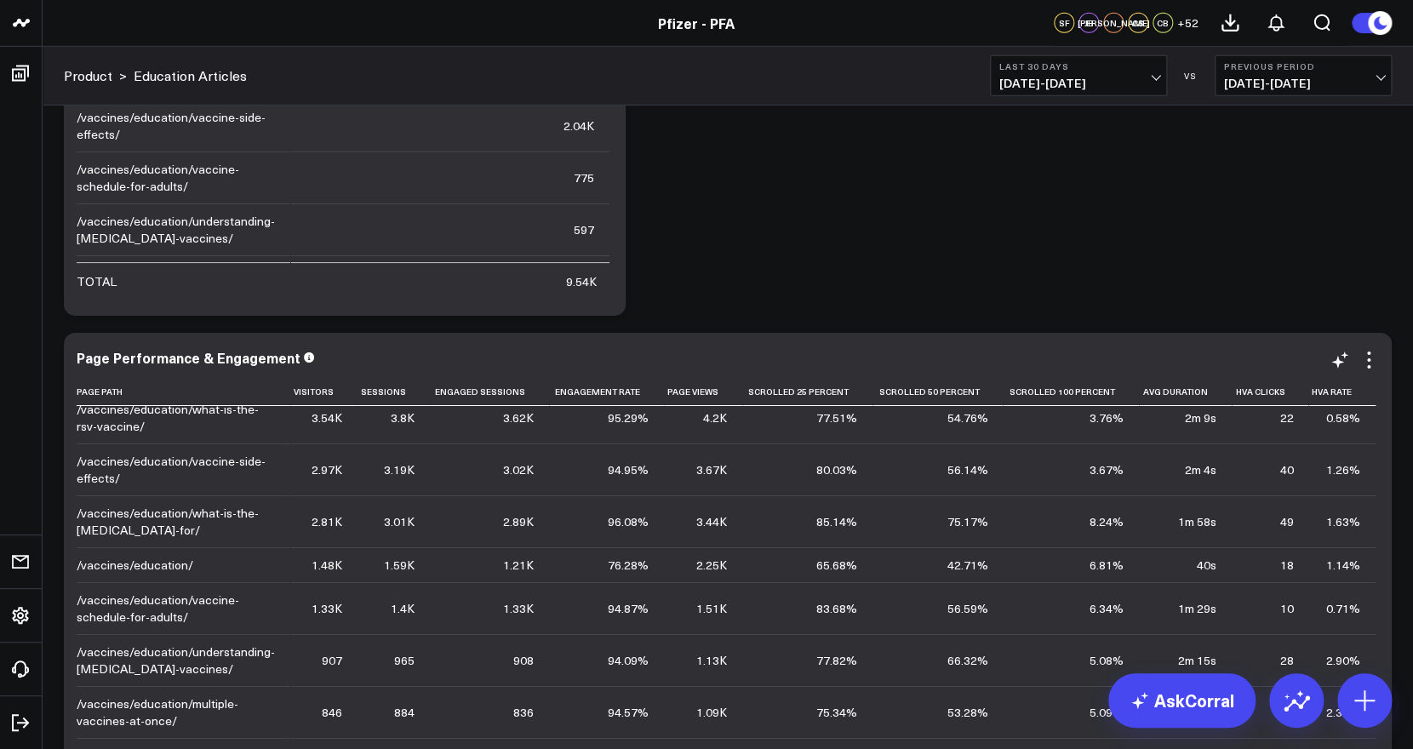
scroll to position [0, 0]
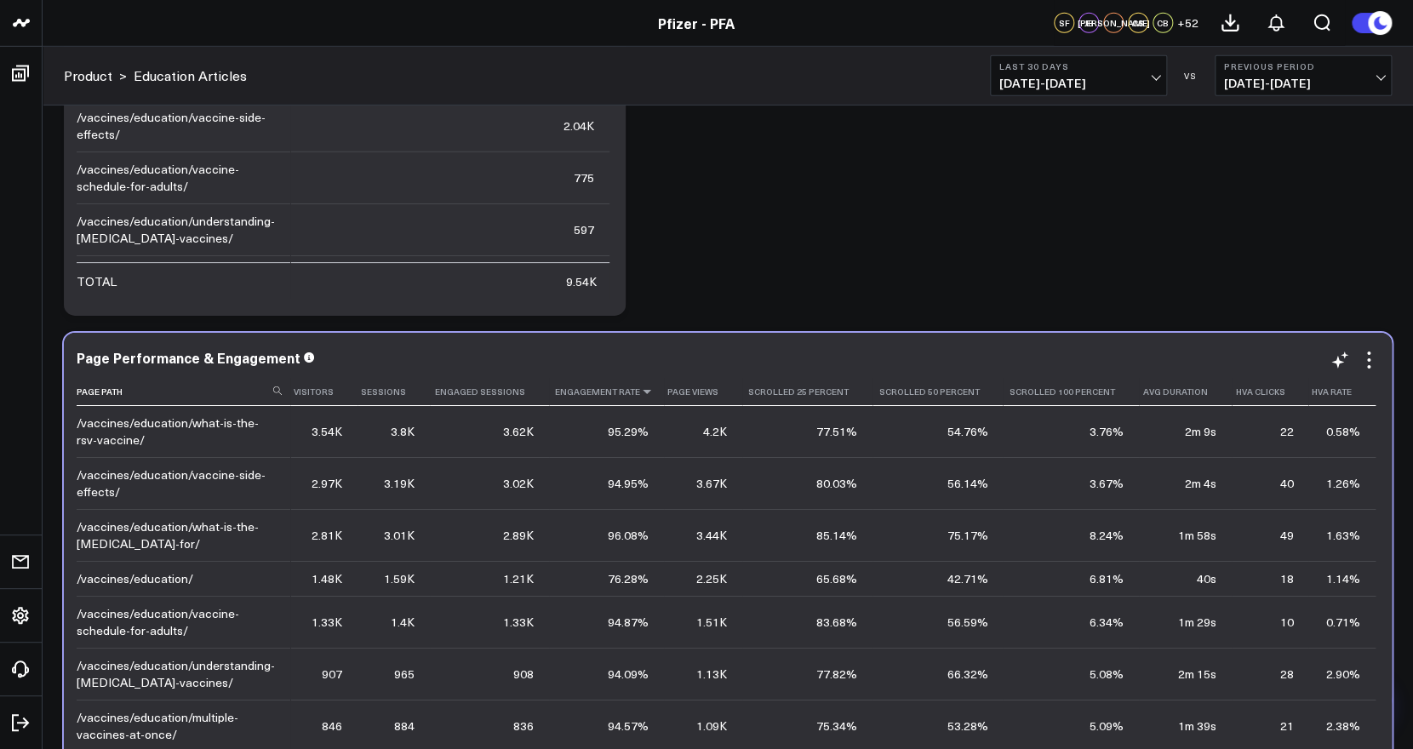
click at [640, 397] on icon at bounding box center [647, 391] width 14 height 10
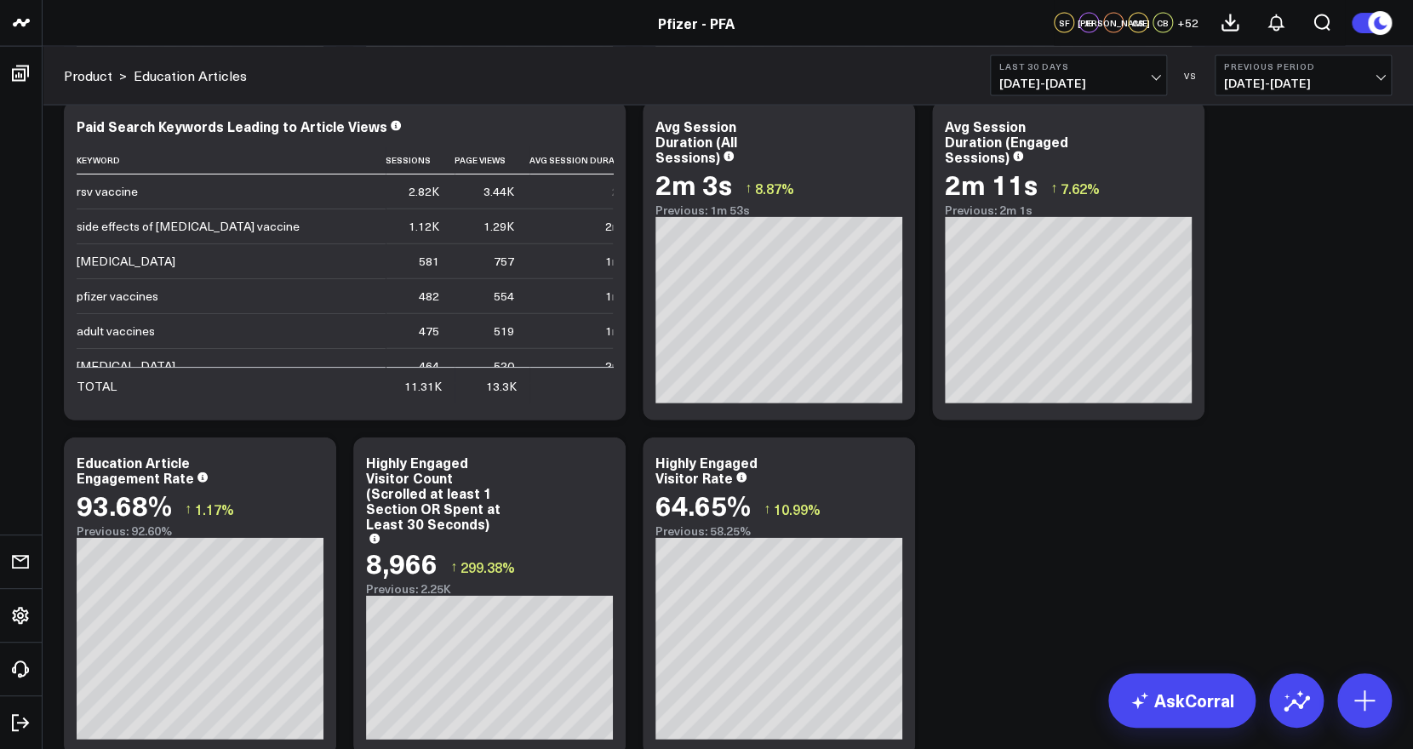
scroll to position [1795, 0]
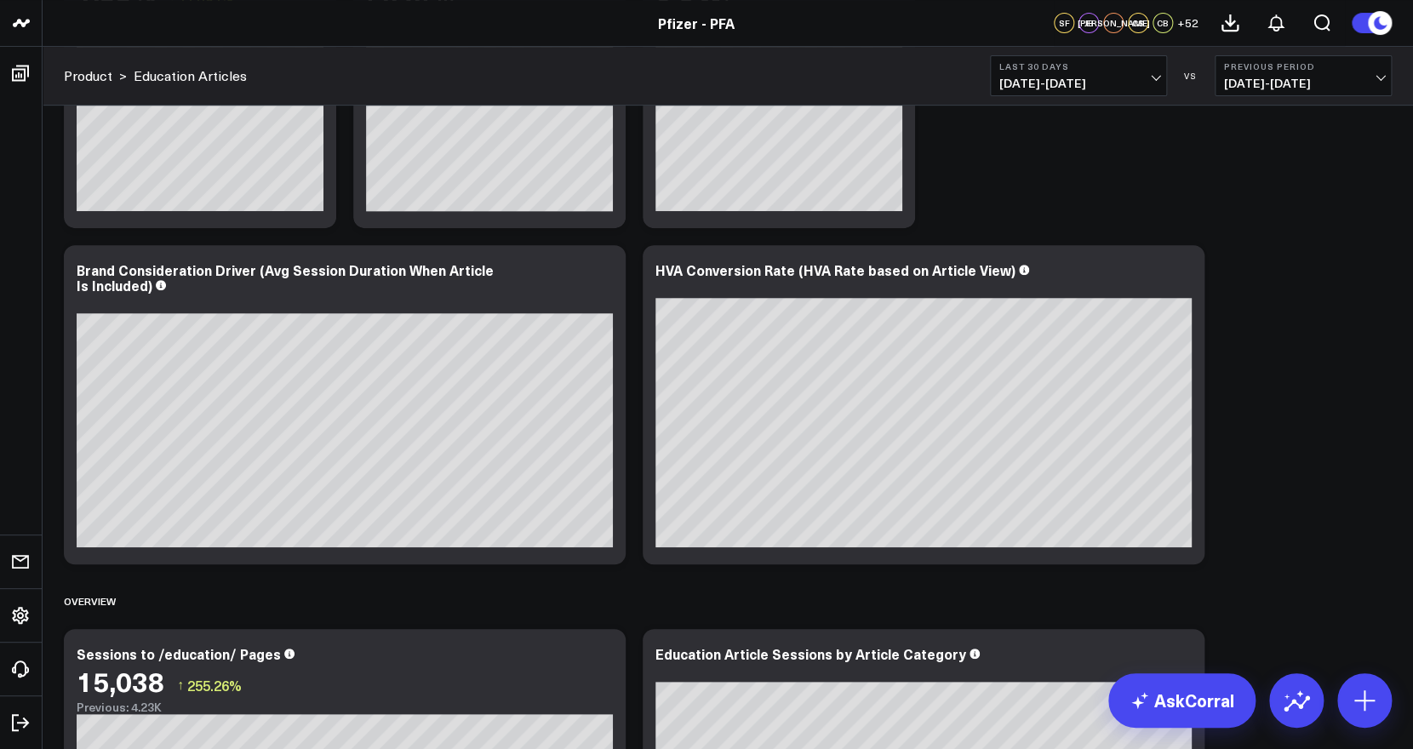
scroll to position [0, 0]
